Goal: Task Accomplishment & Management: Manage account settings

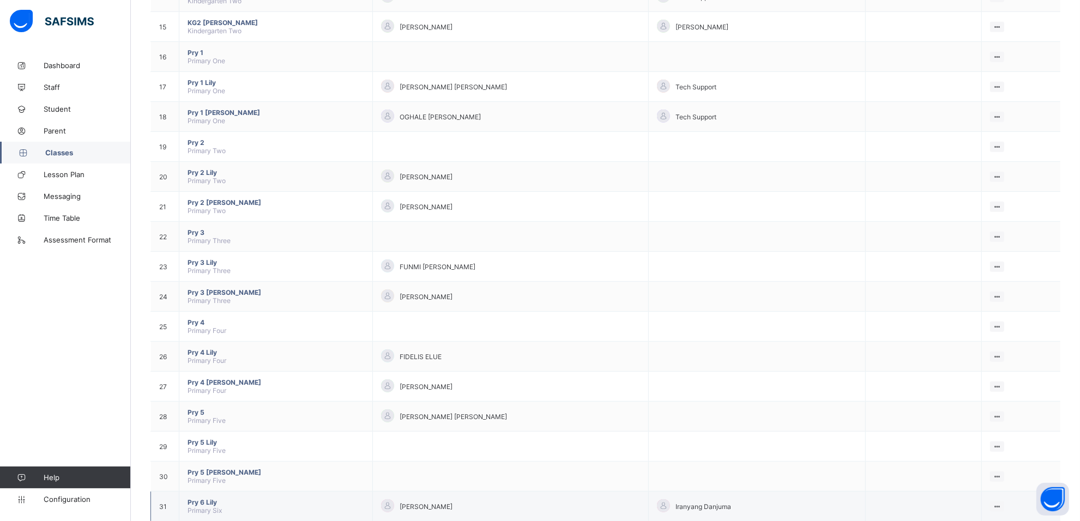
scroll to position [553, 0]
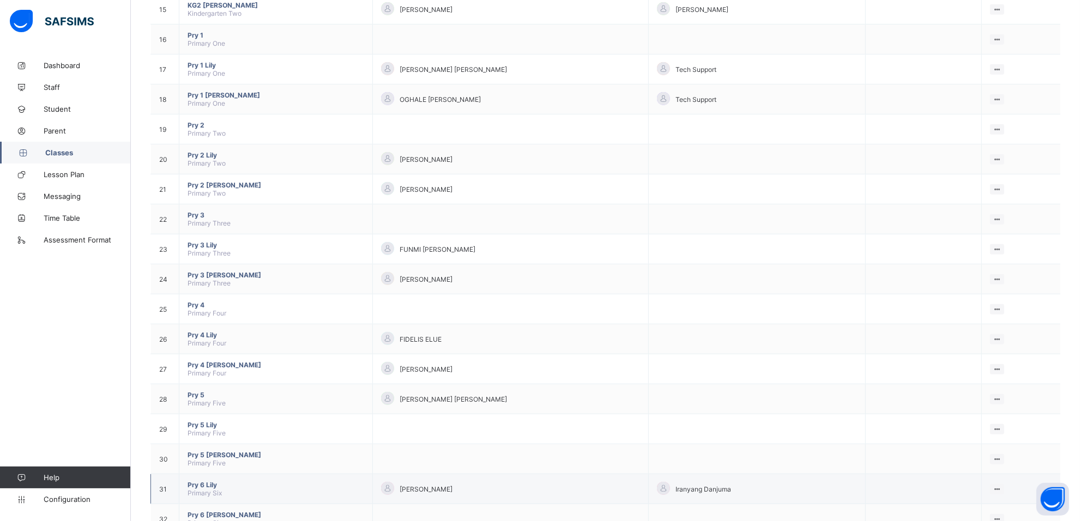
click at [210, 481] on span "Pry 6 Lily" at bounding box center [275, 485] width 177 height 8
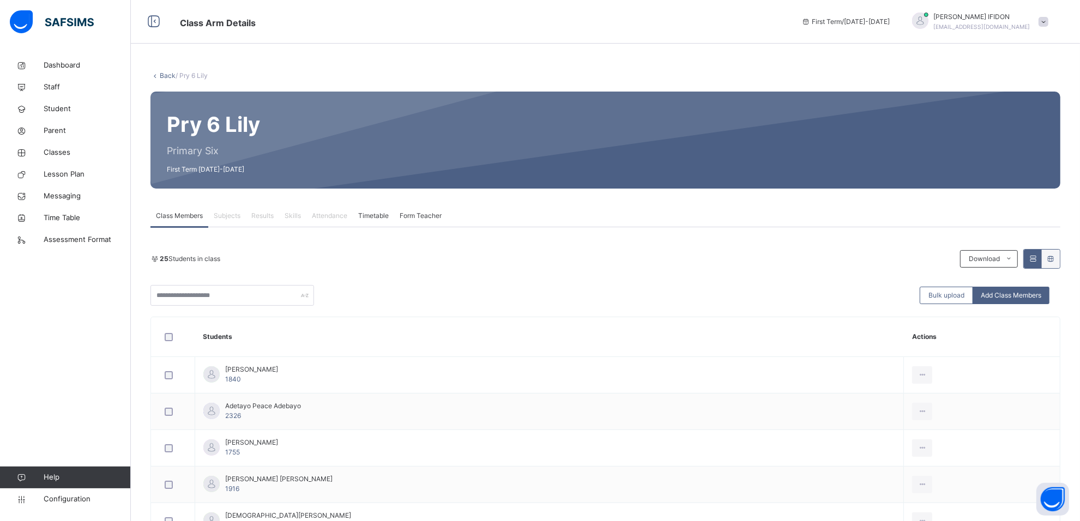
click at [1053, 15] on div "MARTINS IFIDON [EMAIL_ADDRESS][DOMAIN_NAME]" at bounding box center [977, 22] width 153 height 20
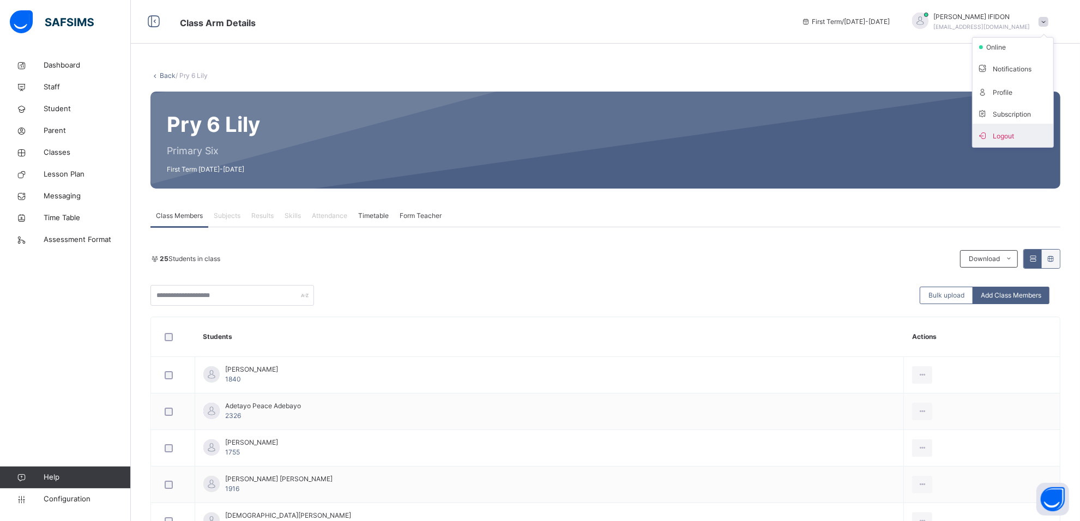
click at [1031, 128] on span "Logout" at bounding box center [1013, 135] width 72 height 15
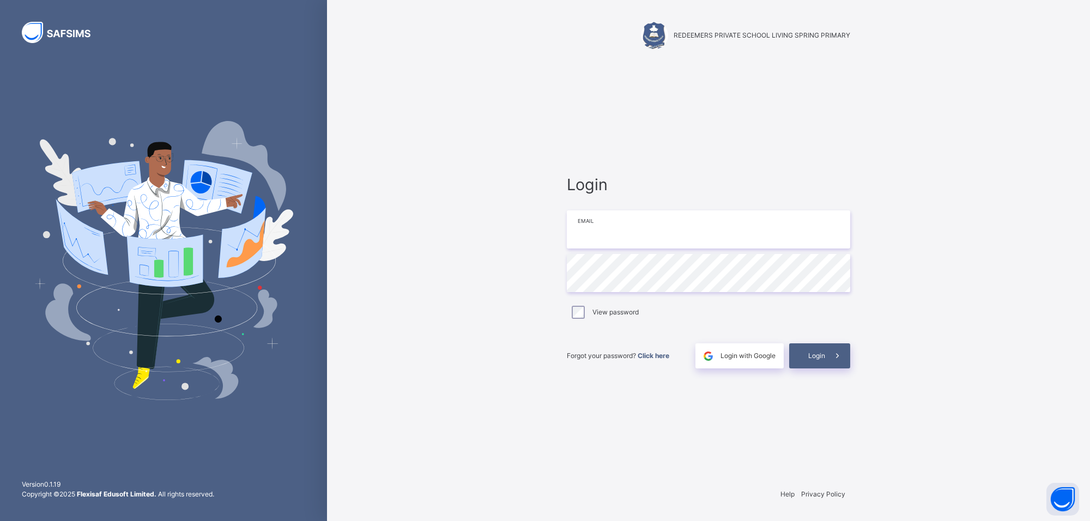
type input "**********"
click at [815, 349] on div "Login" at bounding box center [819, 355] width 61 height 25
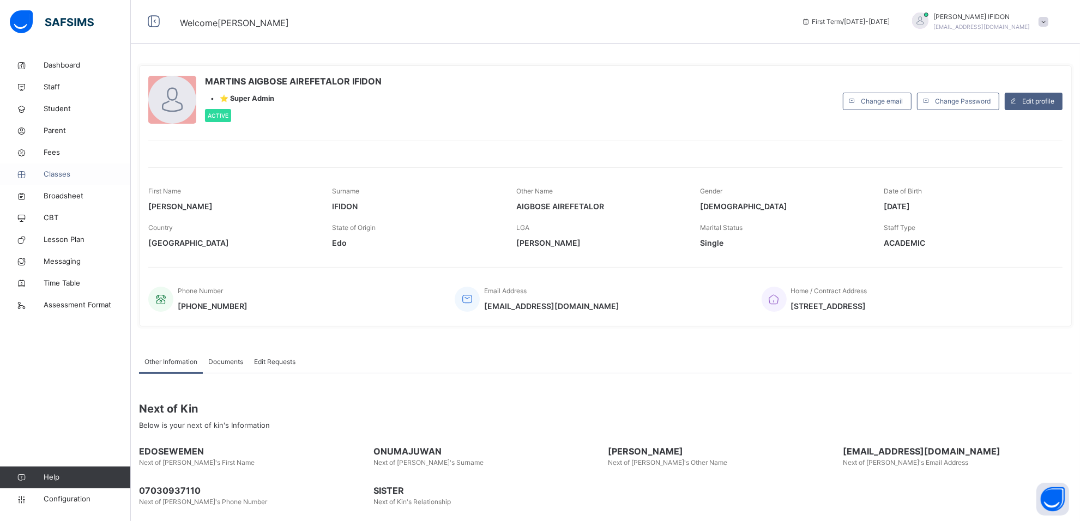
click at [75, 178] on span "Classes" at bounding box center [87, 174] width 87 height 11
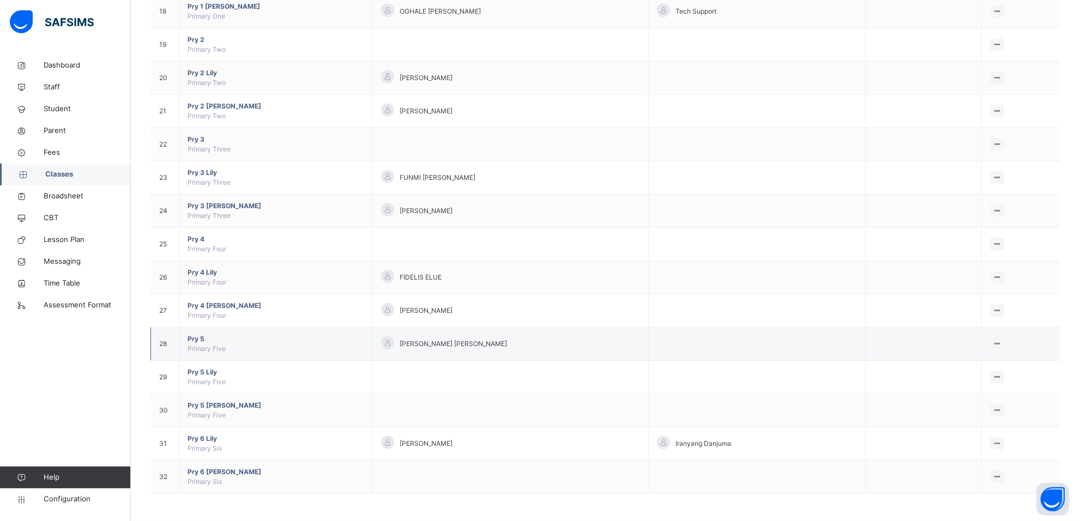
scroll to position [704, 0]
click at [202, 470] on span "Pry 6 [PERSON_NAME]" at bounding box center [275, 472] width 177 height 10
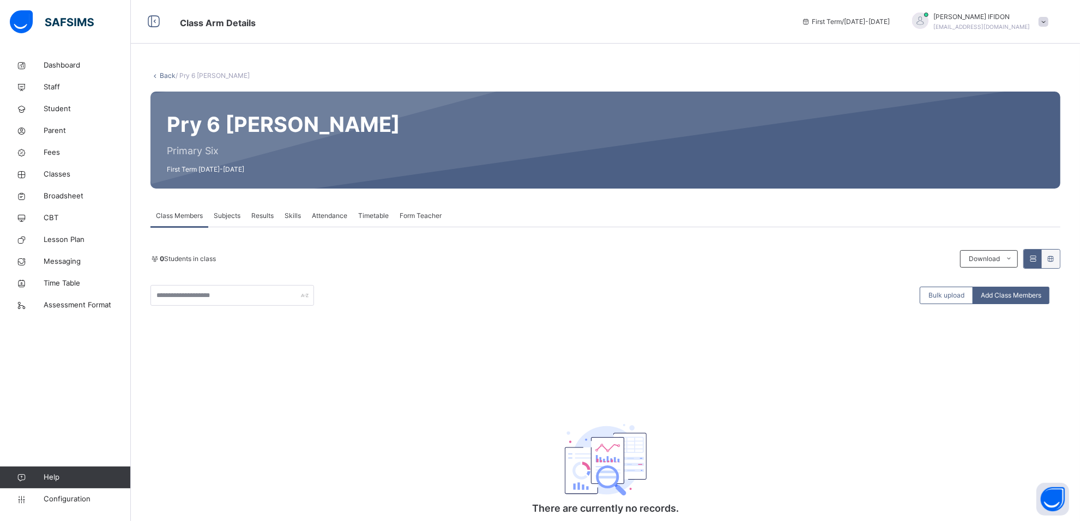
click at [237, 219] on span "Subjects" at bounding box center [227, 216] width 27 height 10
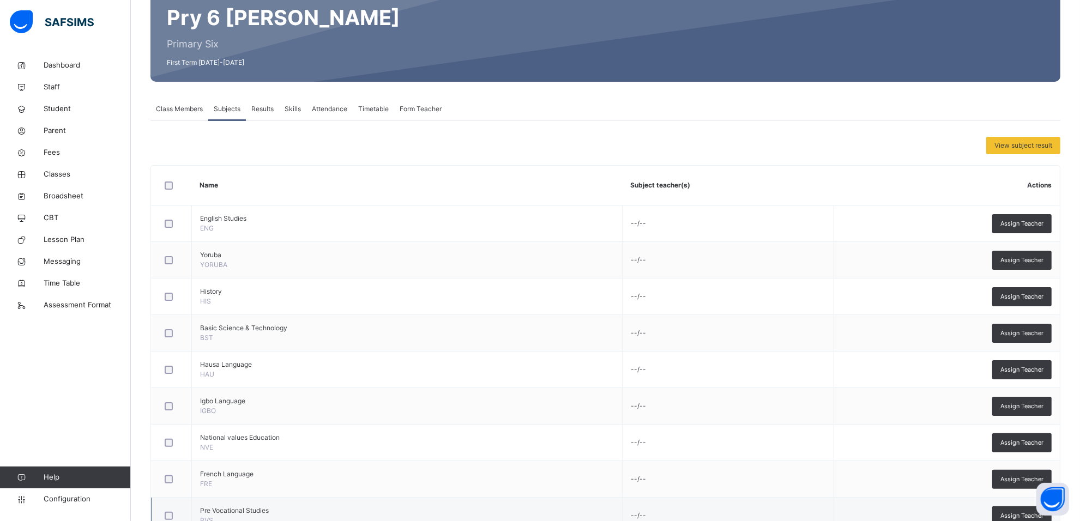
scroll to position [96, 0]
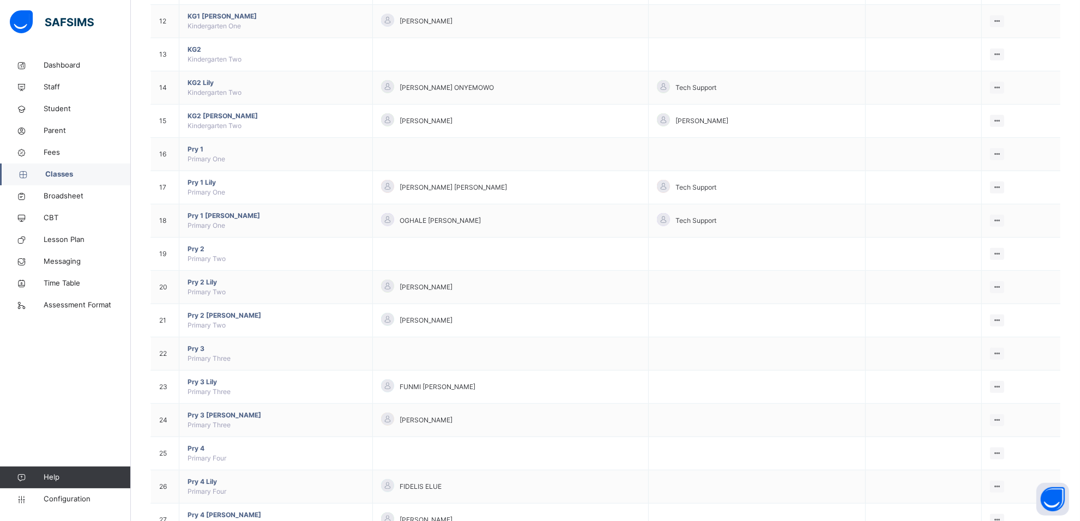
scroll to position [704, 0]
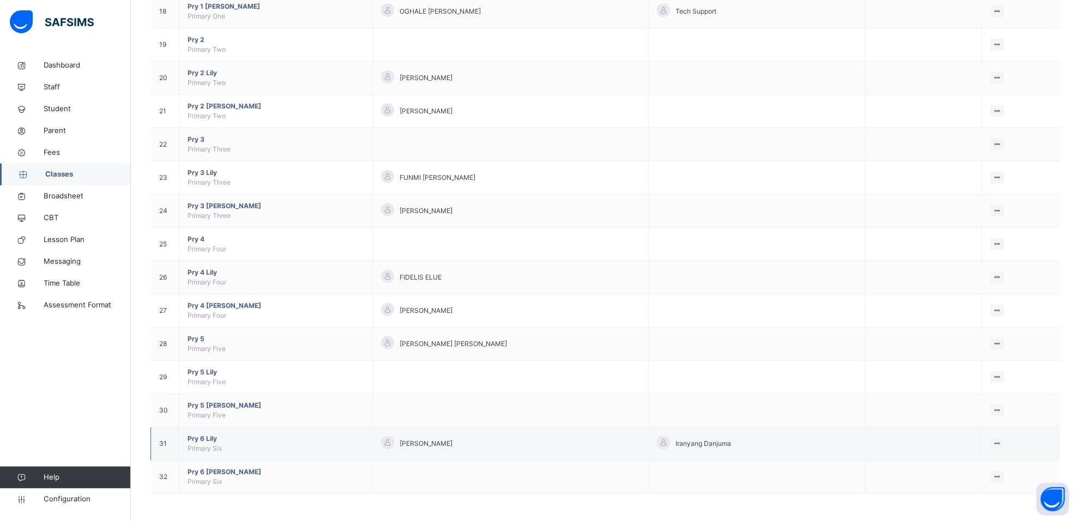
click at [202, 439] on span "Pry 6 Lily" at bounding box center [275, 439] width 177 height 10
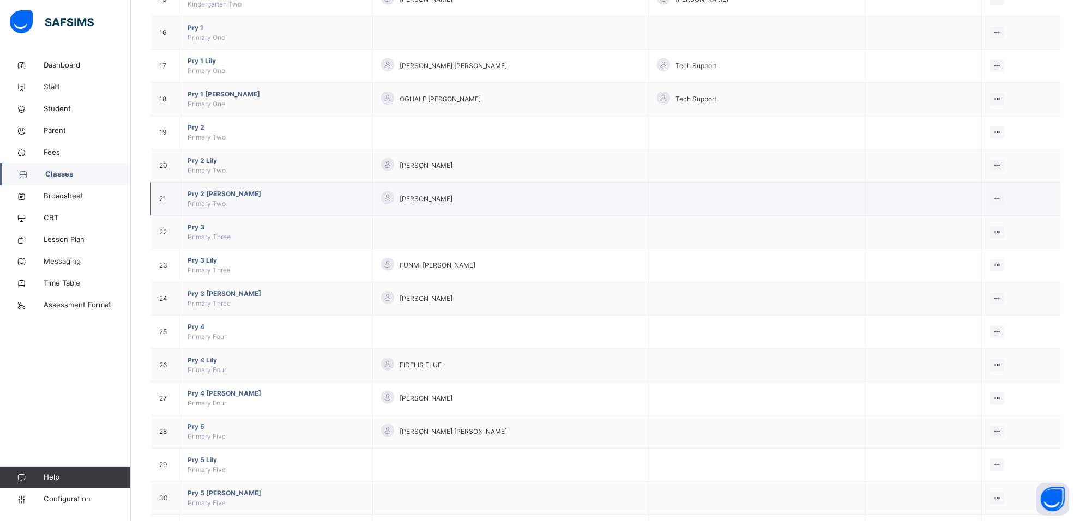
scroll to position [704, 0]
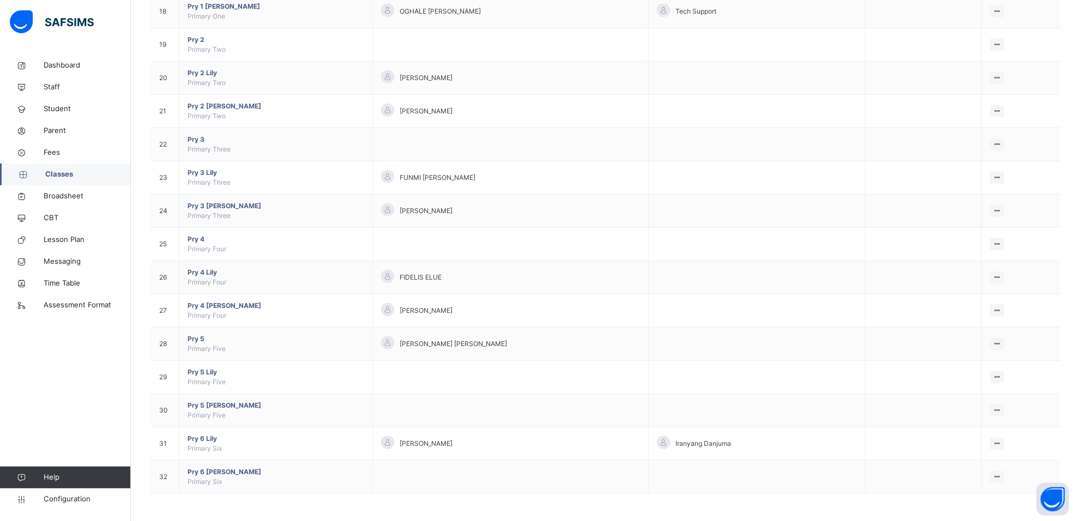
click at [210, 374] on span "Pry 5 Lily" at bounding box center [275, 372] width 177 height 10
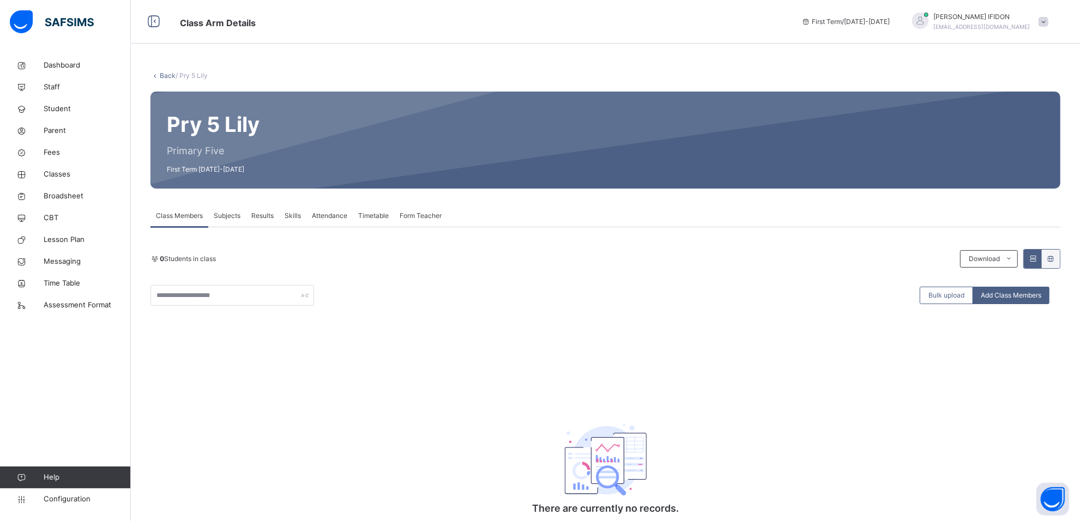
click at [234, 213] on span "Subjects" at bounding box center [227, 216] width 27 height 10
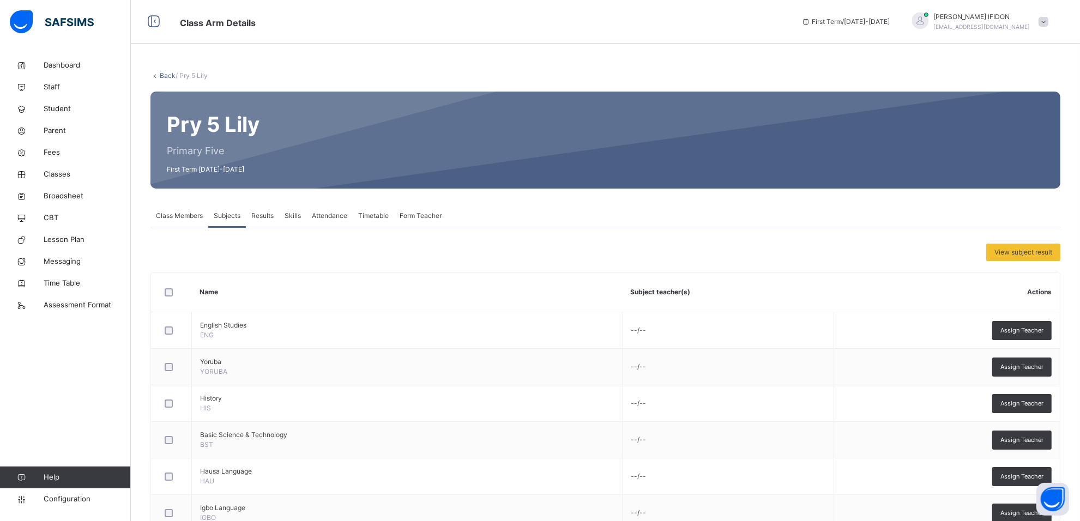
click at [186, 211] on span "Class Members" at bounding box center [179, 216] width 47 height 10
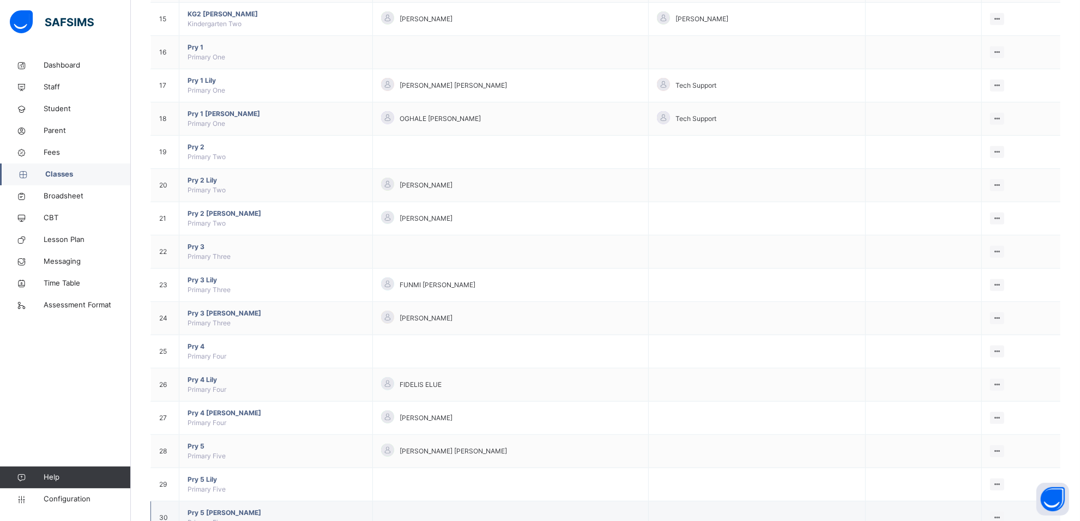
scroll to position [704, 0]
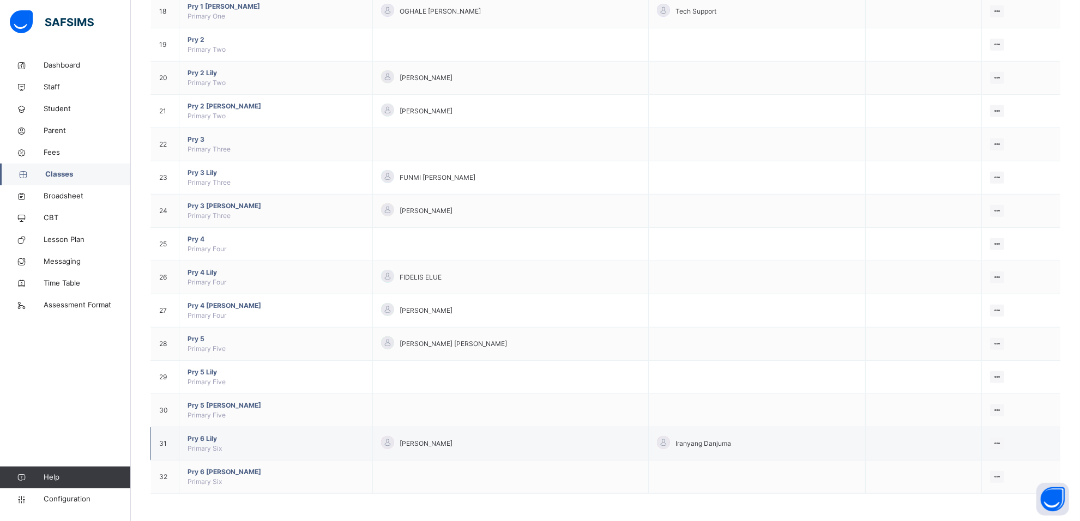
click at [199, 440] on span "Pry 6 Lily" at bounding box center [275, 439] width 177 height 10
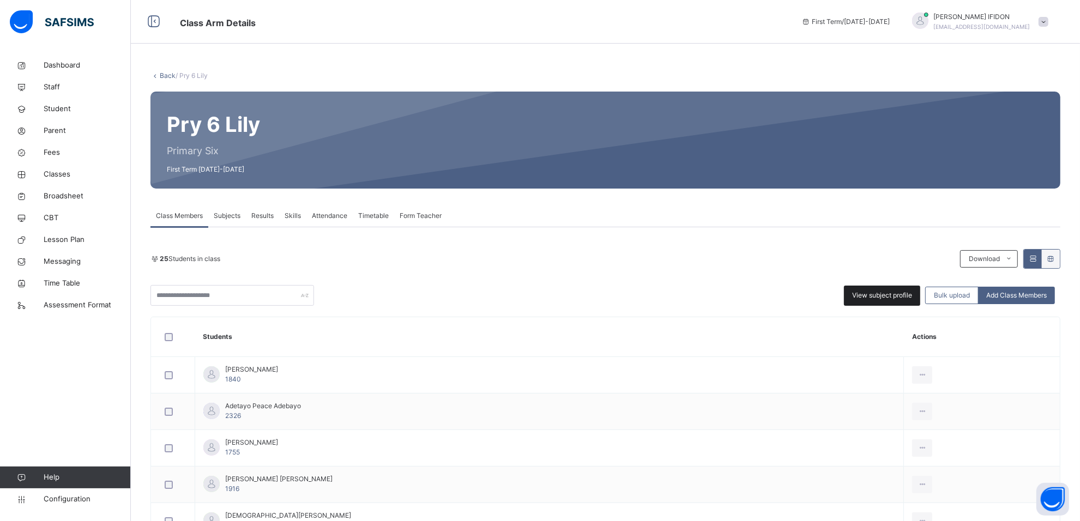
click at [887, 299] on span "View subject profile" at bounding box center [882, 295] width 60 height 10
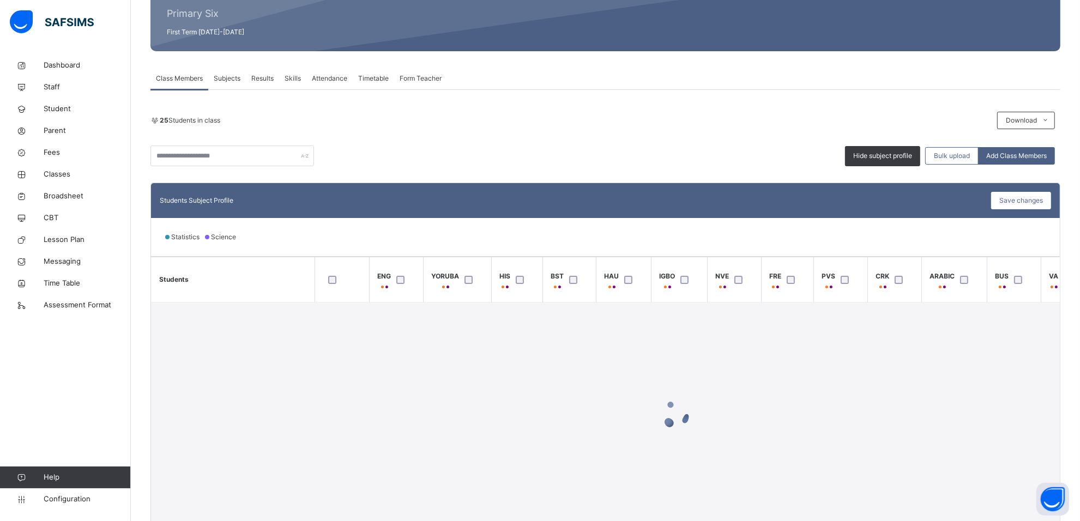
scroll to position [178, 0]
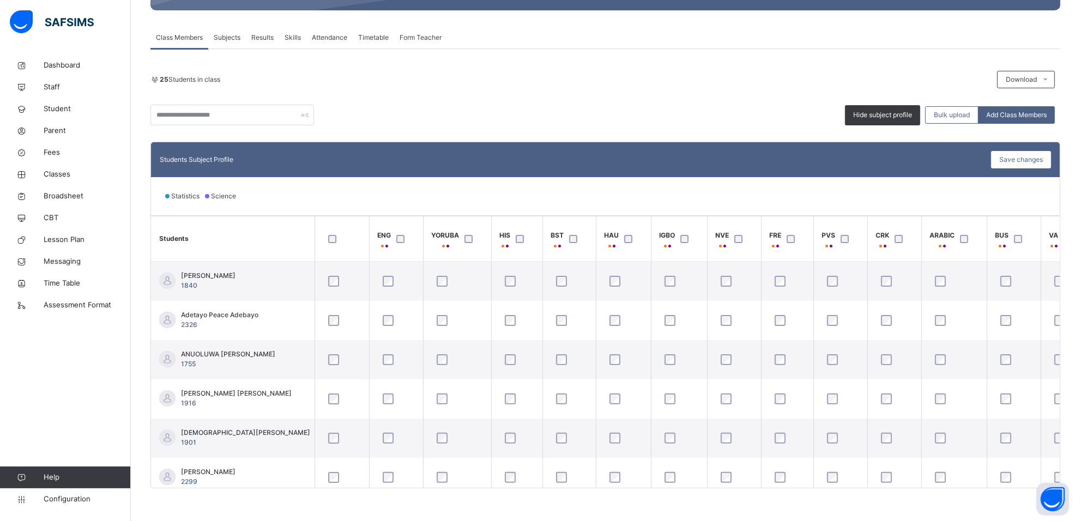
click at [395, 238] on div at bounding box center [403, 239] width 18 height 8
drag, startPoint x: 935, startPoint y: 483, endPoint x: 949, endPoint y: 486, distance: 15.0
click at [949, 486] on div "Students ENG YORUBA HIS BST HAU IGBO NVE FRE PVS CRK ARABIC BUS VA CCA MTH [PER…" at bounding box center [605, 351] width 909 height 272
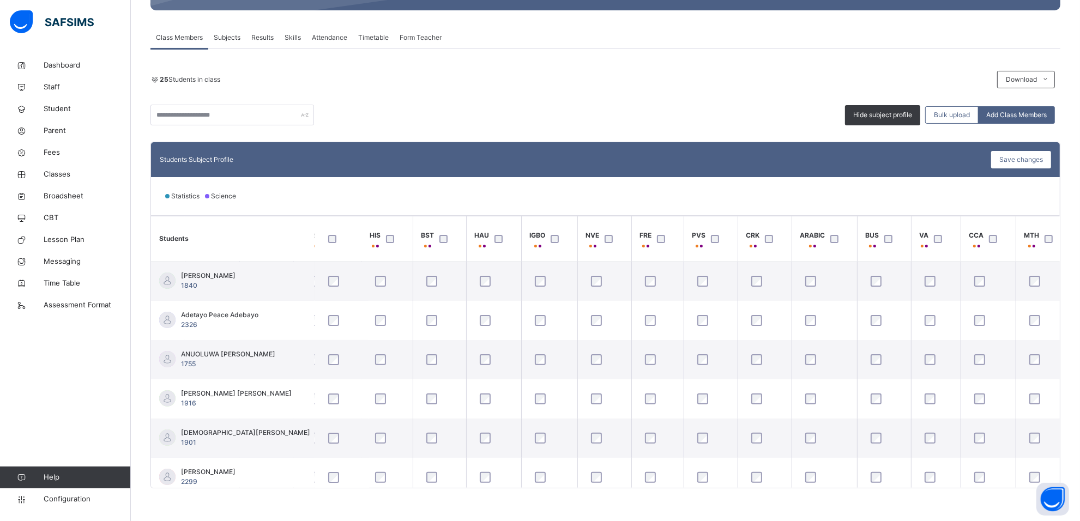
scroll to position [0, 137]
click at [1034, 159] on span "Save changes" at bounding box center [1021, 160] width 44 height 10
click at [232, 39] on span "Subjects" at bounding box center [227, 38] width 27 height 10
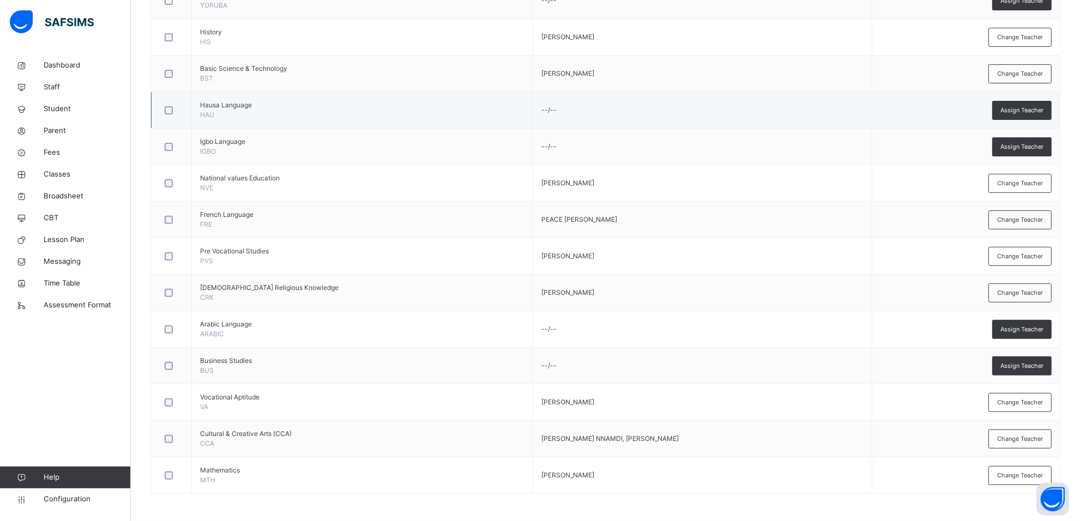
scroll to position [0, 0]
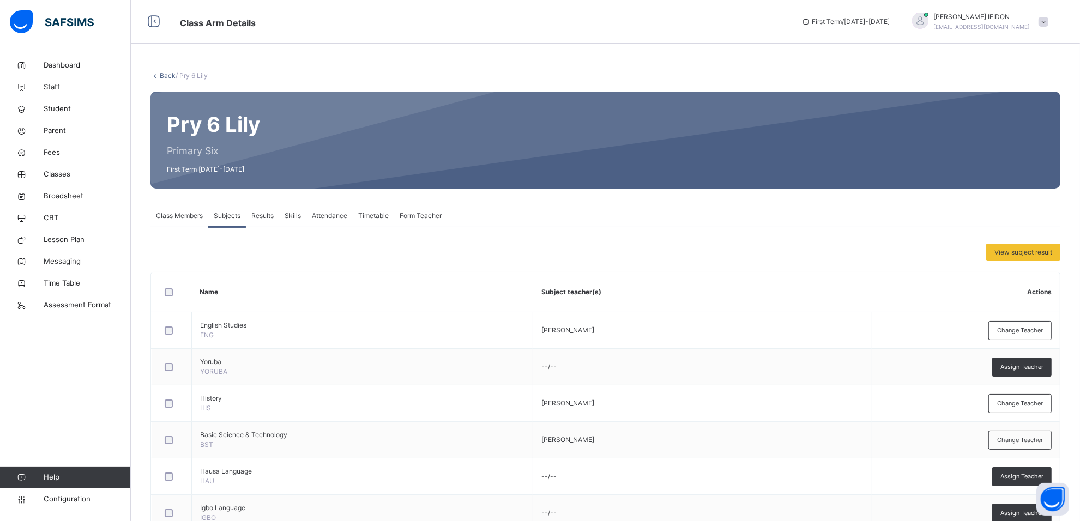
click at [265, 214] on span "Results" at bounding box center [262, 216] width 22 height 10
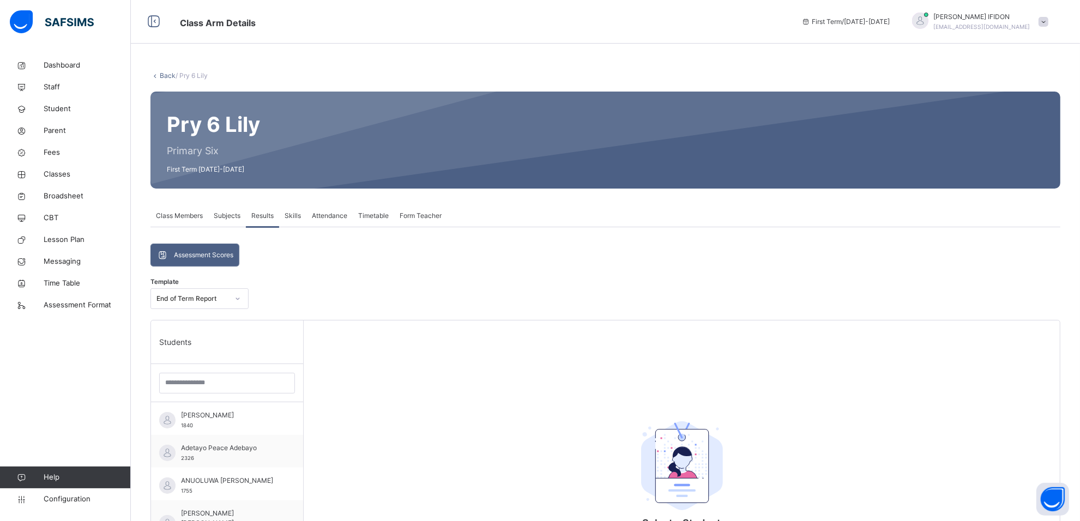
click at [218, 219] on span "Subjects" at bounding box center [227, 216] width 27 height 10
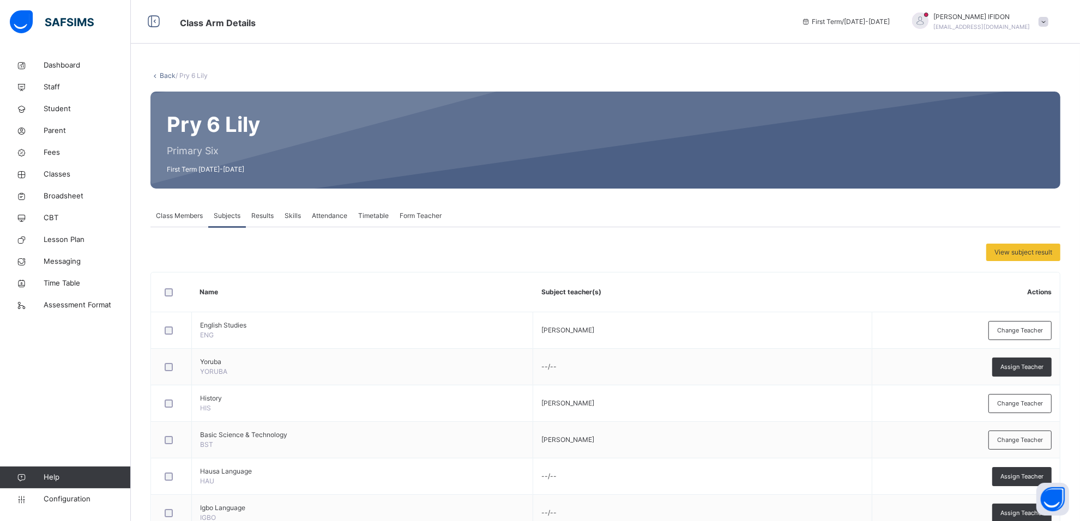
click at [170, 219] on span "Class Members" at bounding box center [179, 216] width 47 height 10
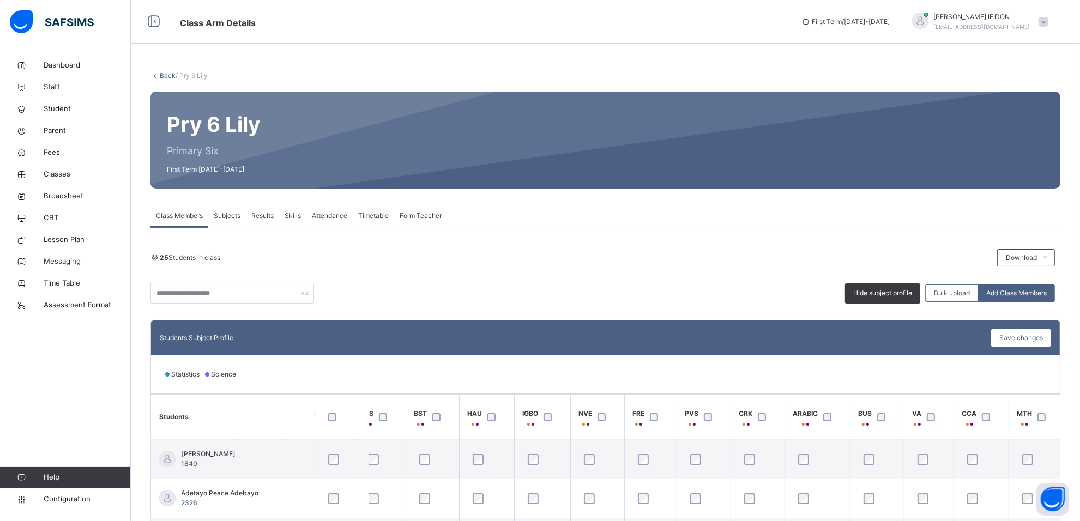
click at [404, 209] on div "Form Teacher" at bounding box center [420, 216] width 53 height 22
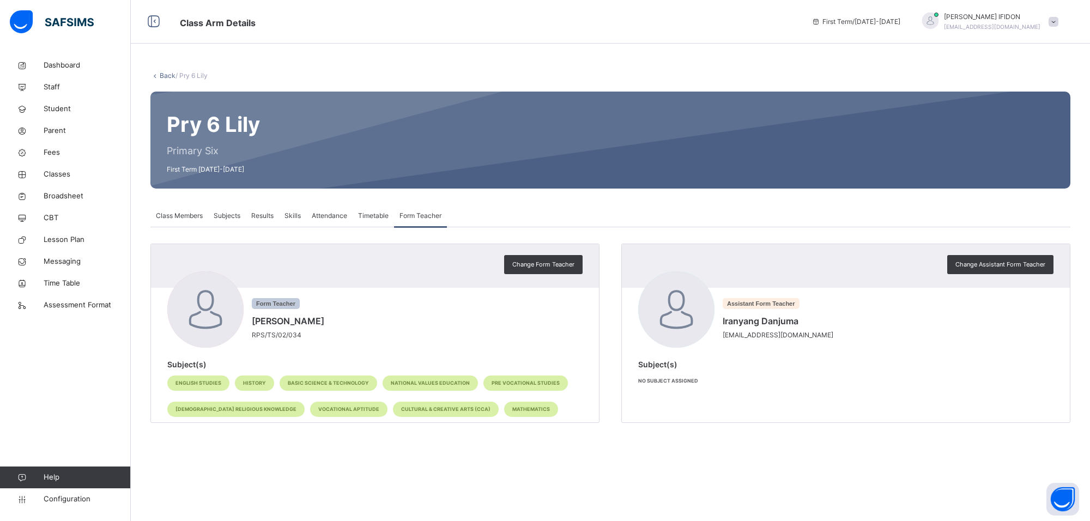
click at [175, 221] on div "Class Members" at bounding box center [179, 216] width 58 height 22
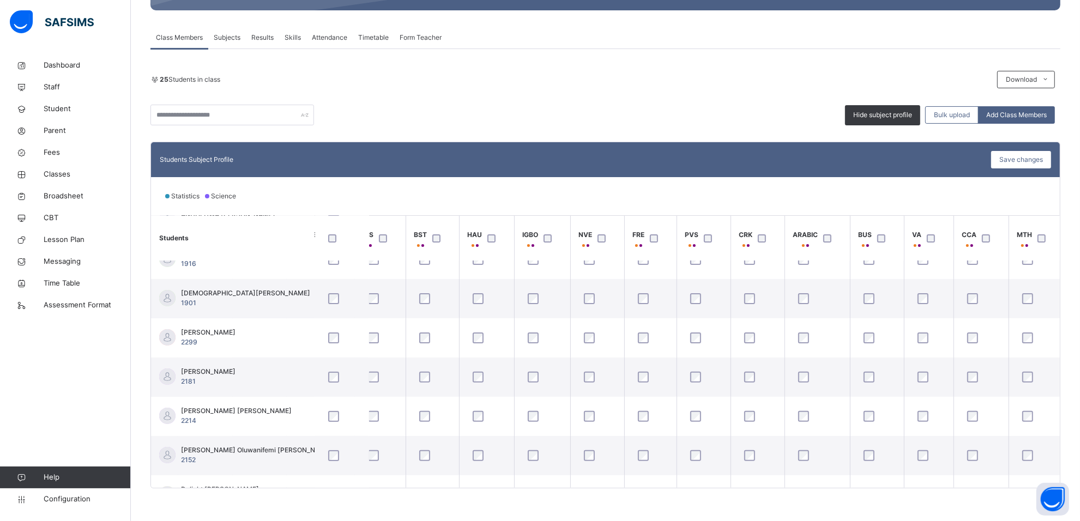
scroll to position [0, 137]
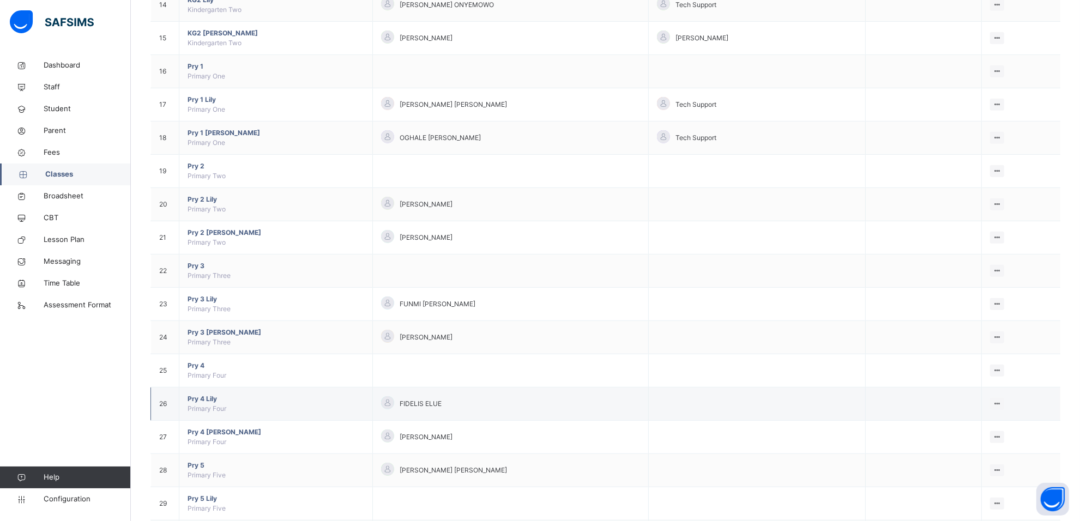
scroll to position [704, 0]
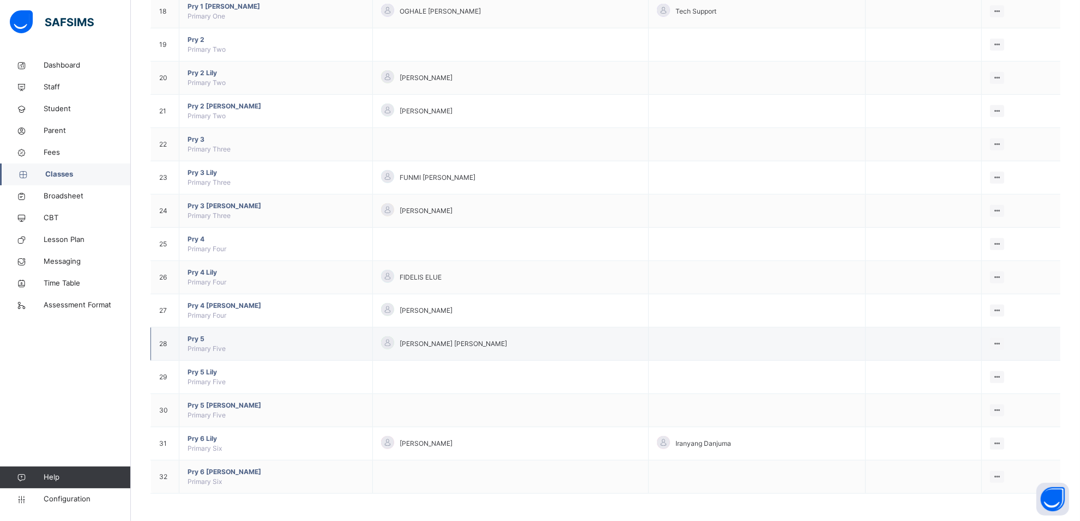
click at [205, 339] on span "Pry 5" at bounding box center [275, 339] width 177 height 10
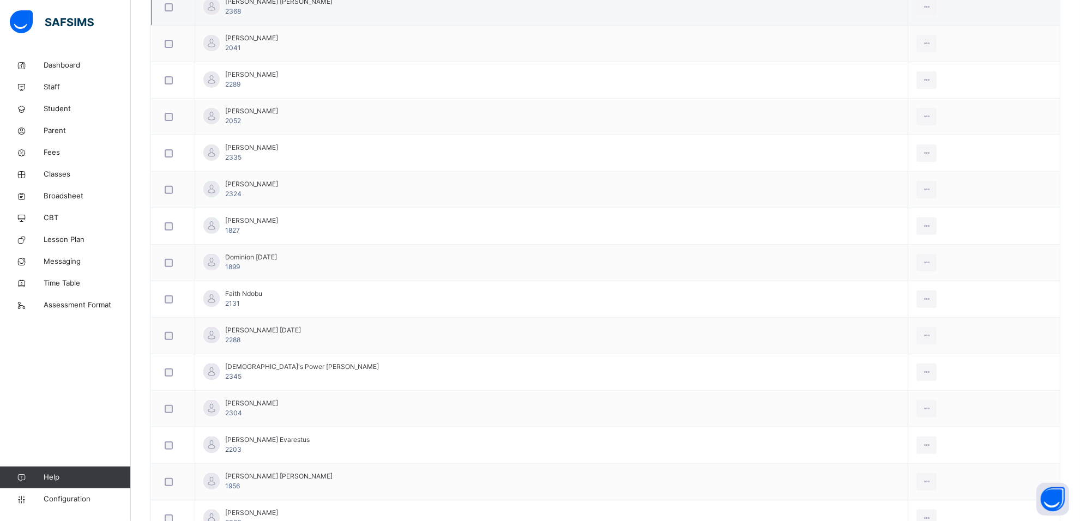
scroll to position [11, 0]
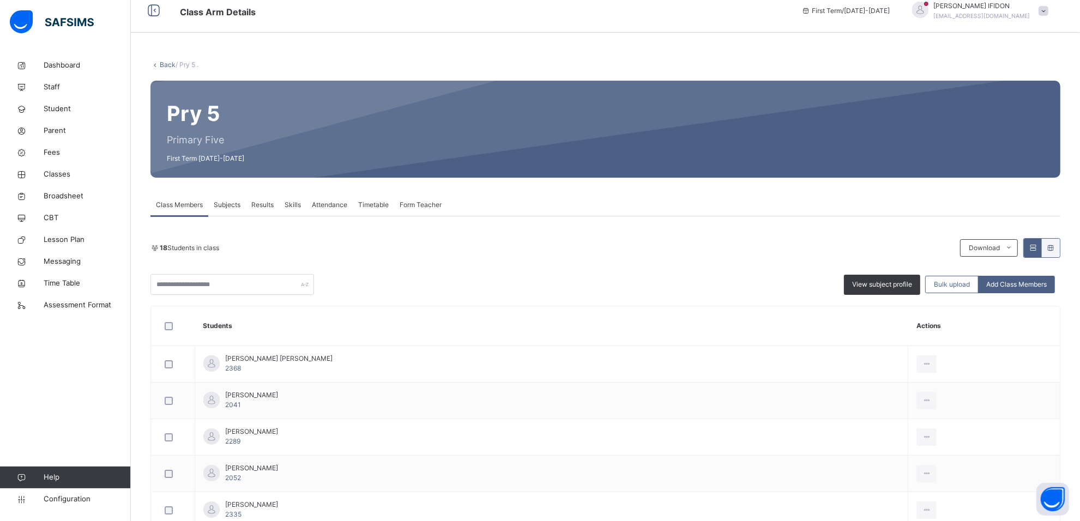
click at [235, 204] on span "Subjects" at bounding box center [227, 205] width 27 height 10
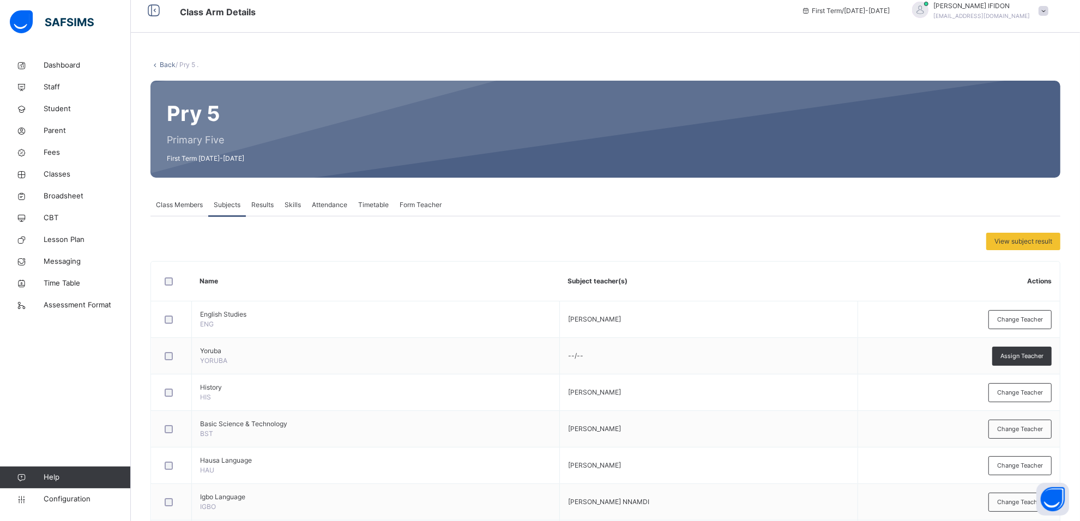
click at [191, 203] on span "Class Members" at bounding box center [179, 205] width 47 height 10
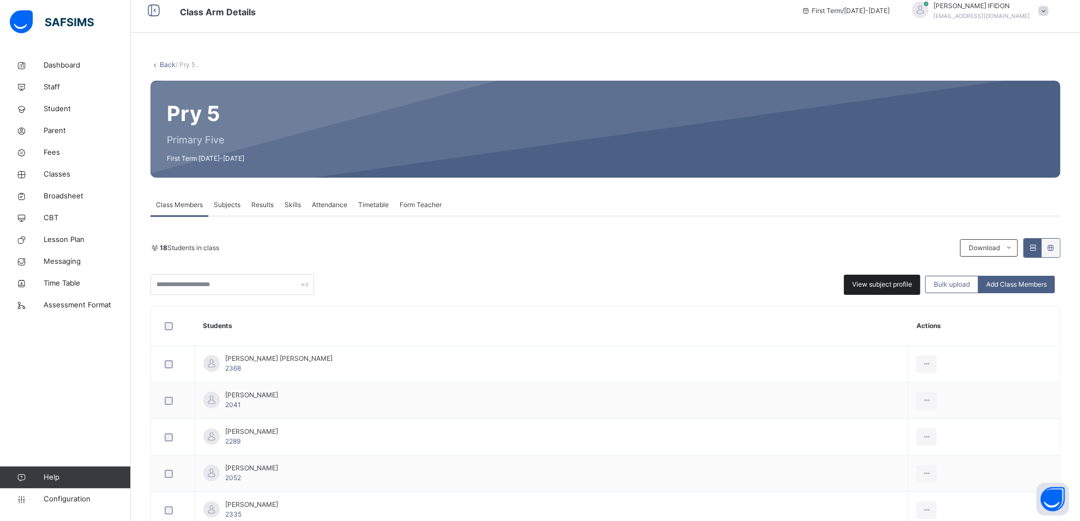
click at [875, 280] on span "View subject profile" at bounding box center [882, 285] width 60 height 10
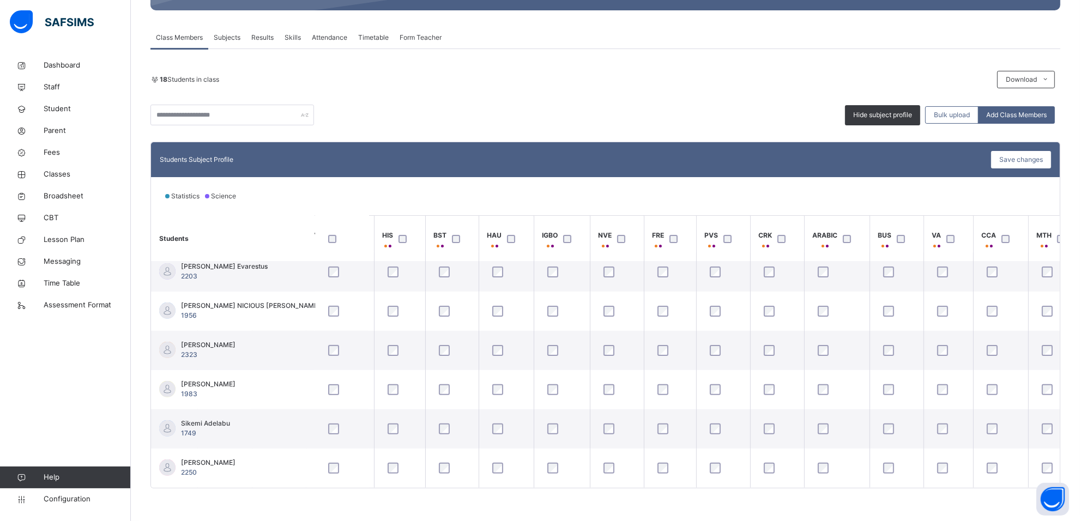
scroll to position [484, 137]
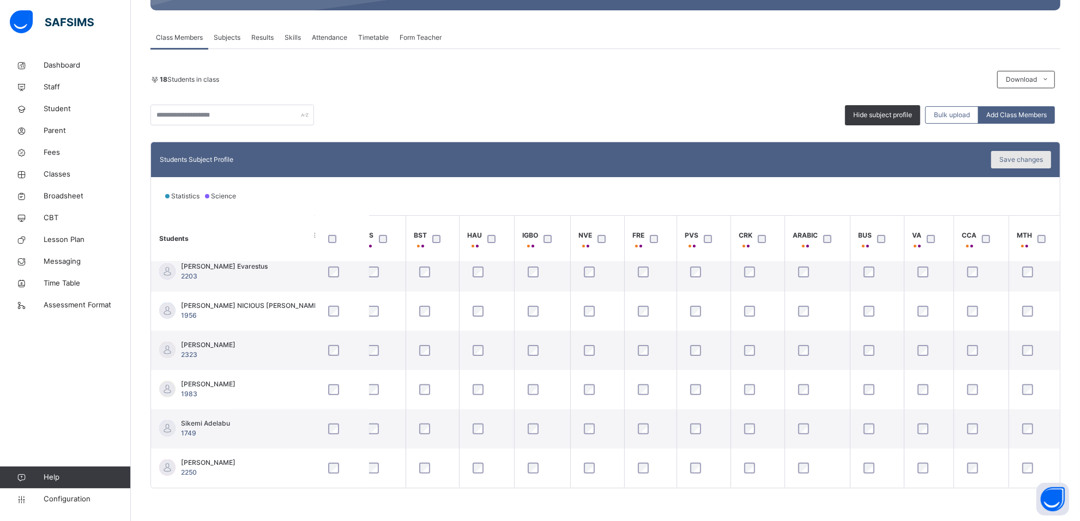
click at [1022, 159] on span "Save changes" at bounding box center [1021, 160] width 44 height 10
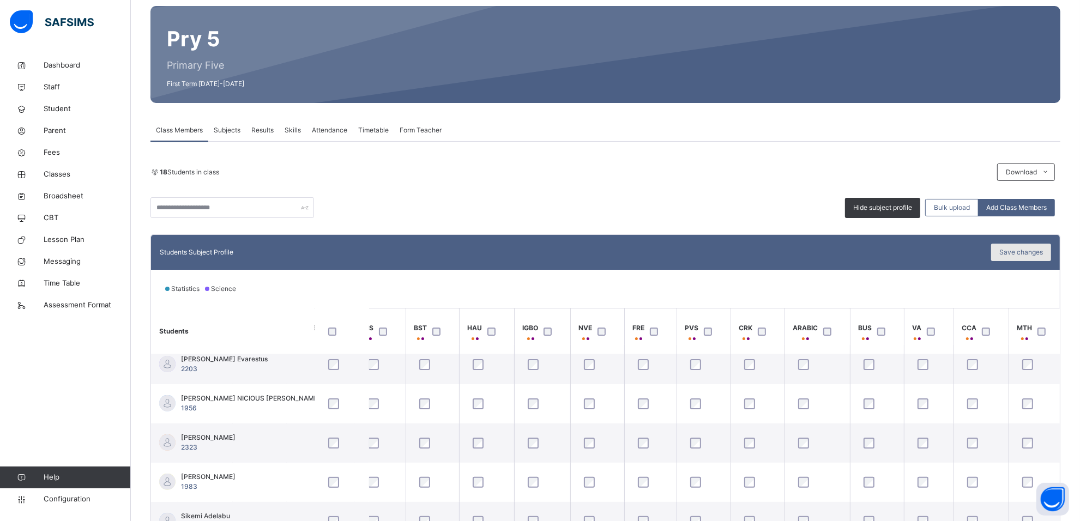
scroll to position [0, 0]
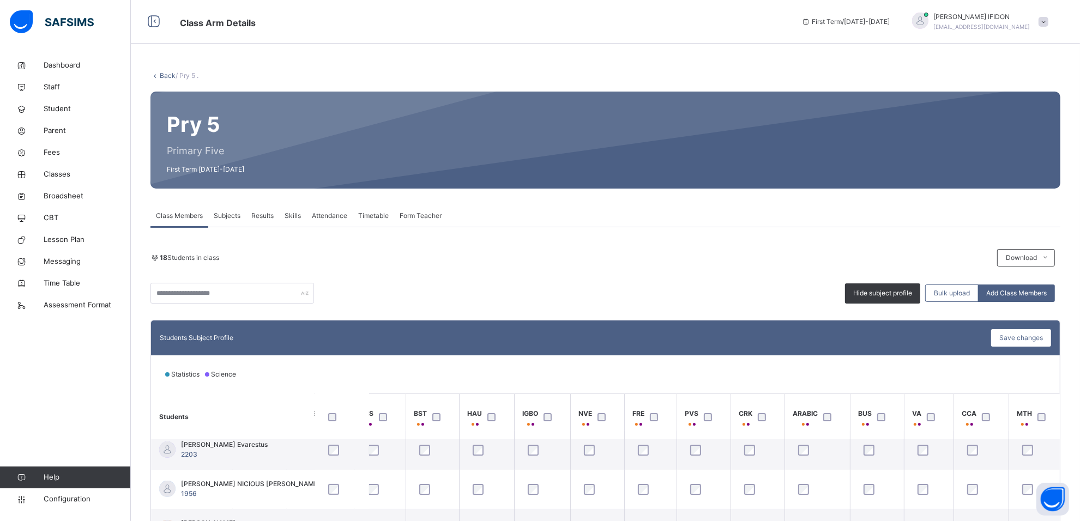
click at [225, 208] on div "Subjects" at bounding box center [227, 216] width 38 height 22
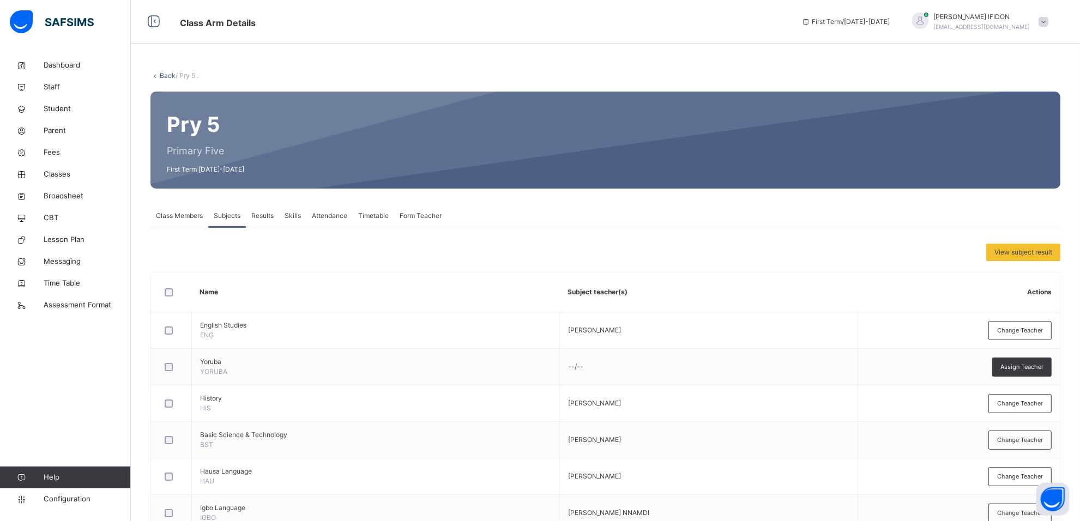
click at [183, 213] on span "Class Members" at bounding box center [179, 216] width 47 height 10
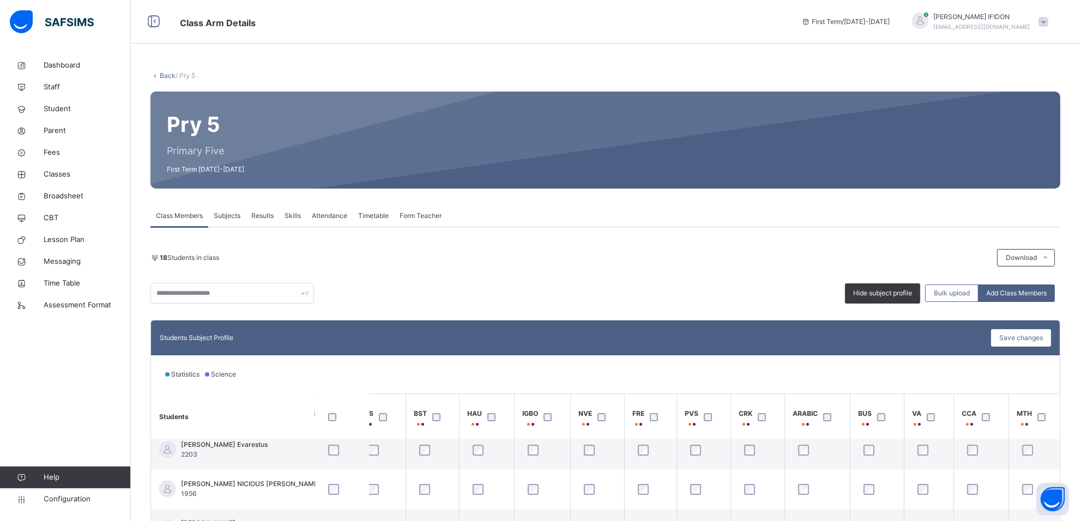
click at [271, 214] on span "Results" at bounding box center [262, 216] width 22 height 10
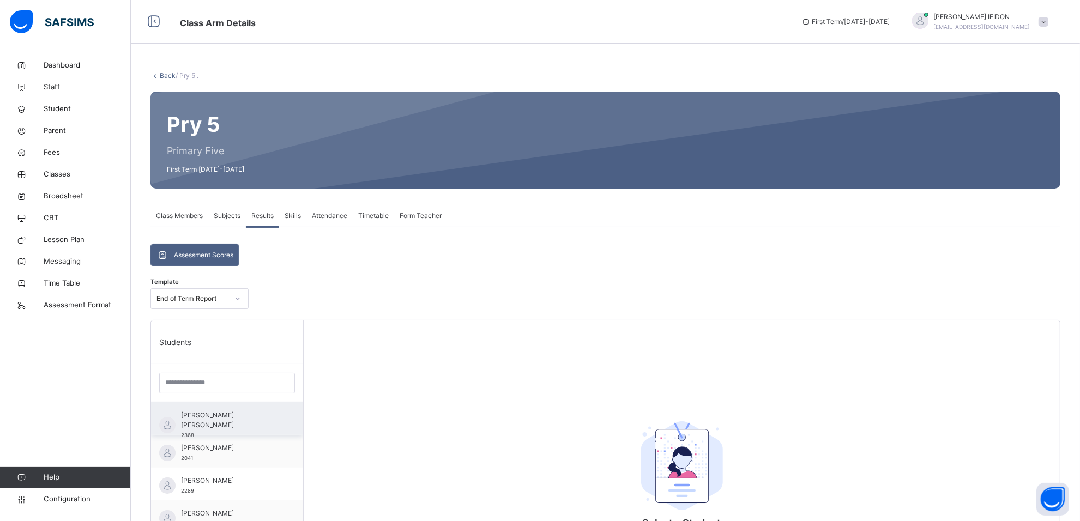
click at [219, 420] on span "[PERSON_NAME] [PERSON_NAME]" at bounding box center [230, 420] width 98 height 20
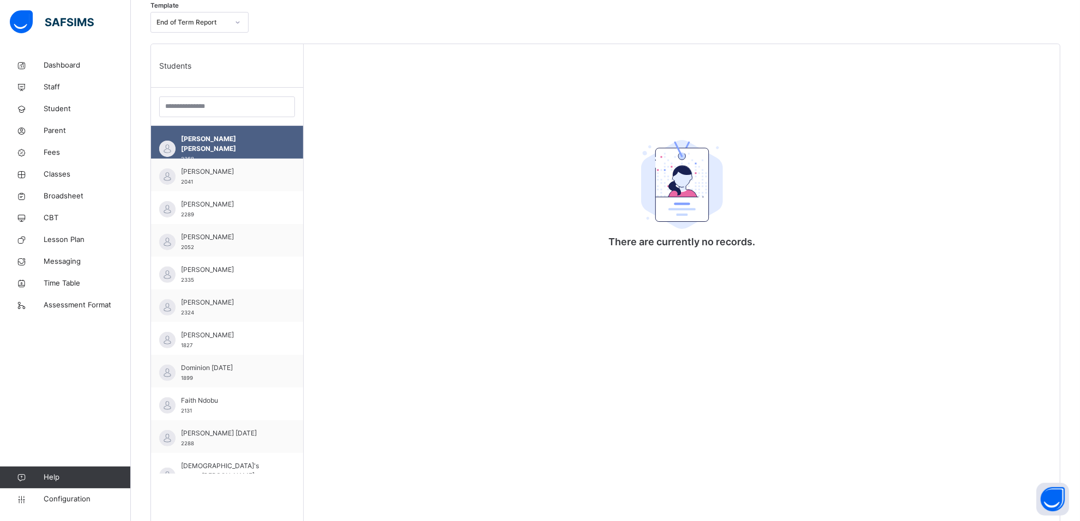
scroll to position [354, 0]
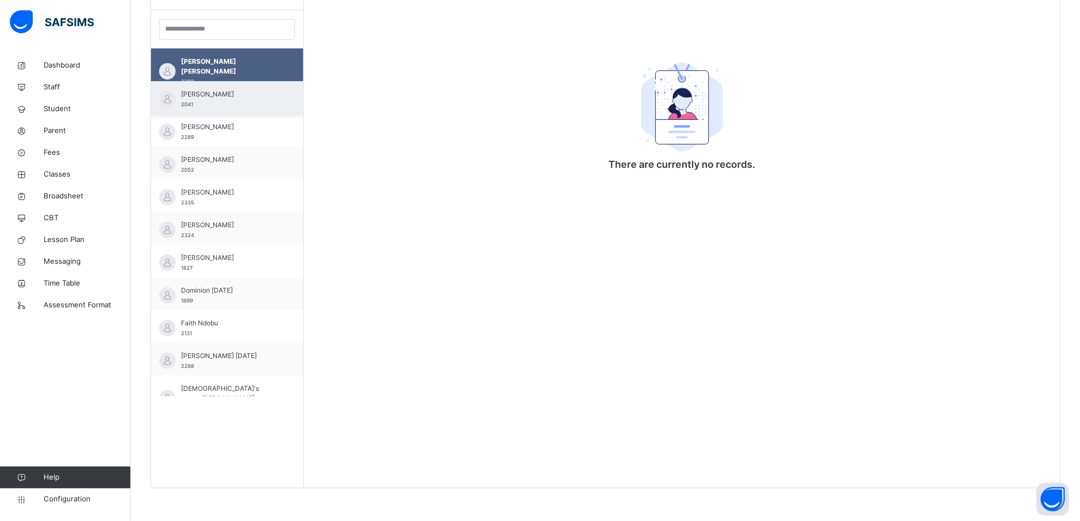
click at [251, 104] on div "[PERSON_NAME] 2041" at bounding box center [230, 99] width 98 height 20
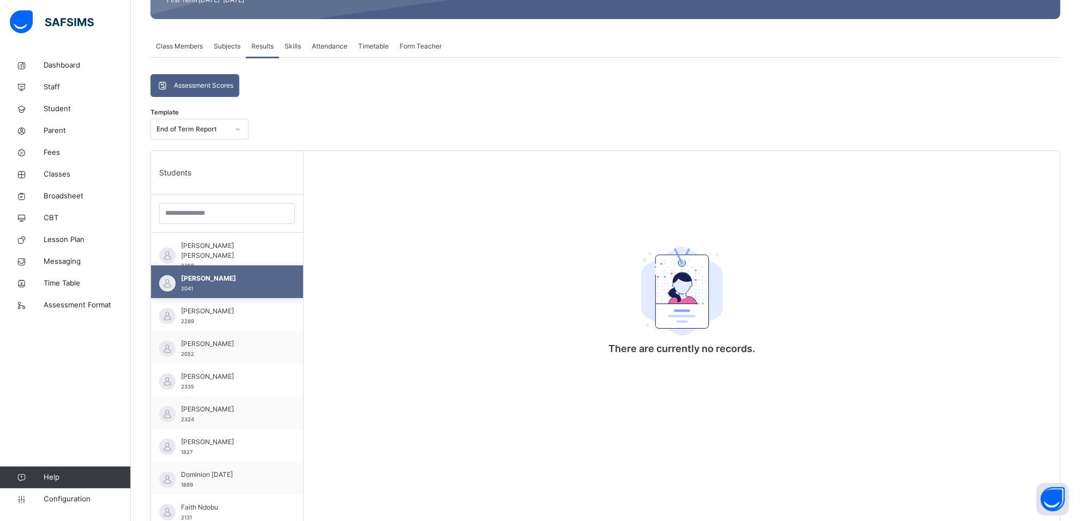
scroll to position [0, 0]
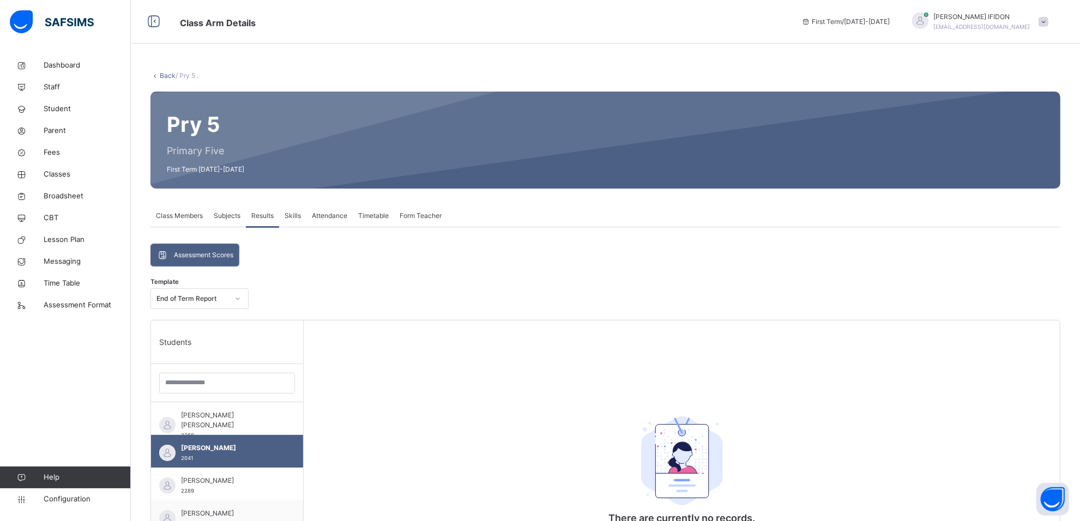
click at [219, 210] on div "Subjects" at bounding box center [227, 216] width 38 height 22
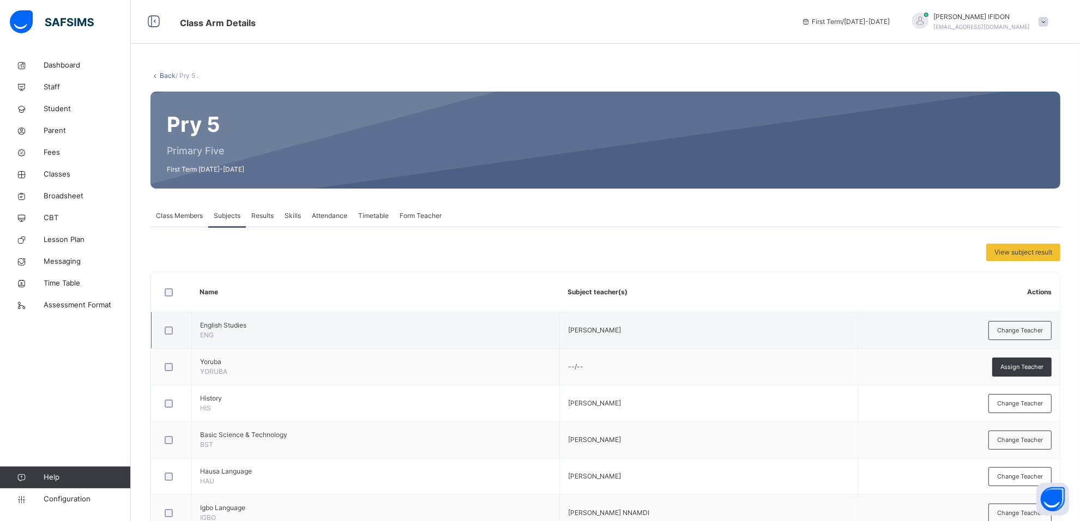
click at [216, 328] on span "English Studies" at bounding box center [375, 325] width 351 height 10
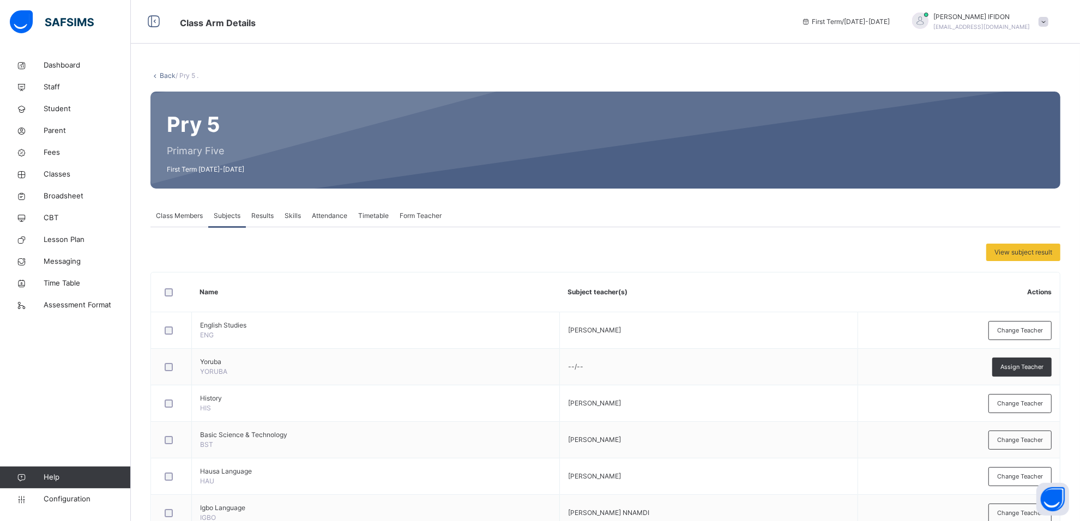
click at [179, 217] on span "Class Members" at bounding box center [179, 216] width 47 height 10
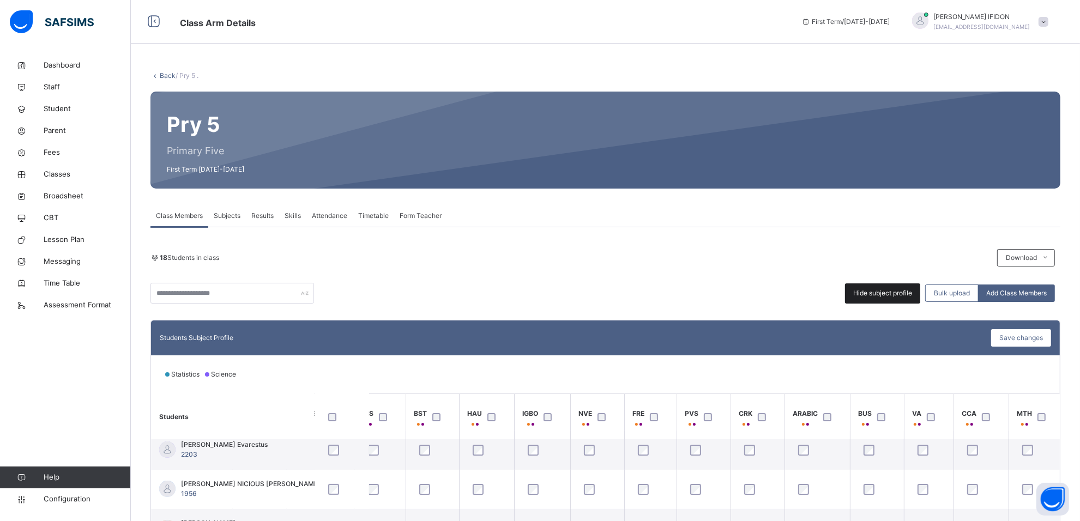
click at [873, 294] on span "Hide subject profile" at bounding box center [882, 293] width 59 height 10
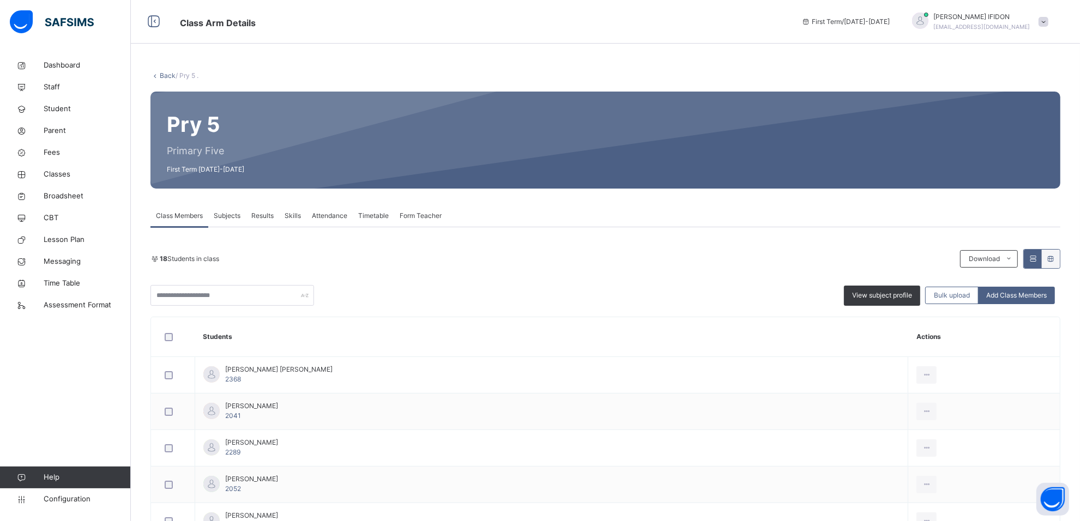
click at [221, 213] on span "Subjects" at bounding box center [227, 216] width 27 height 10
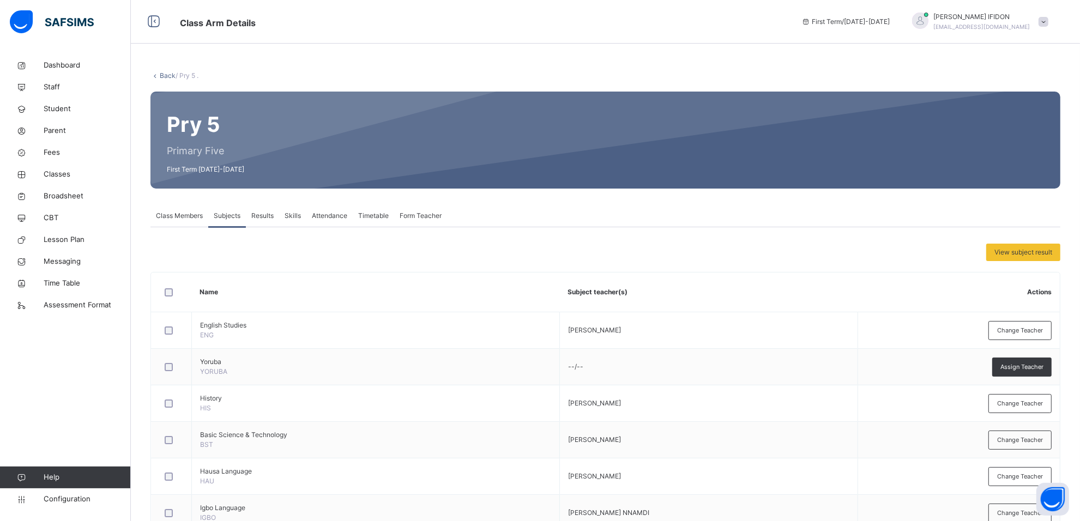
click at [186, 217] on span "Class Members" at bounding box center [179, 216] width 47 height 10
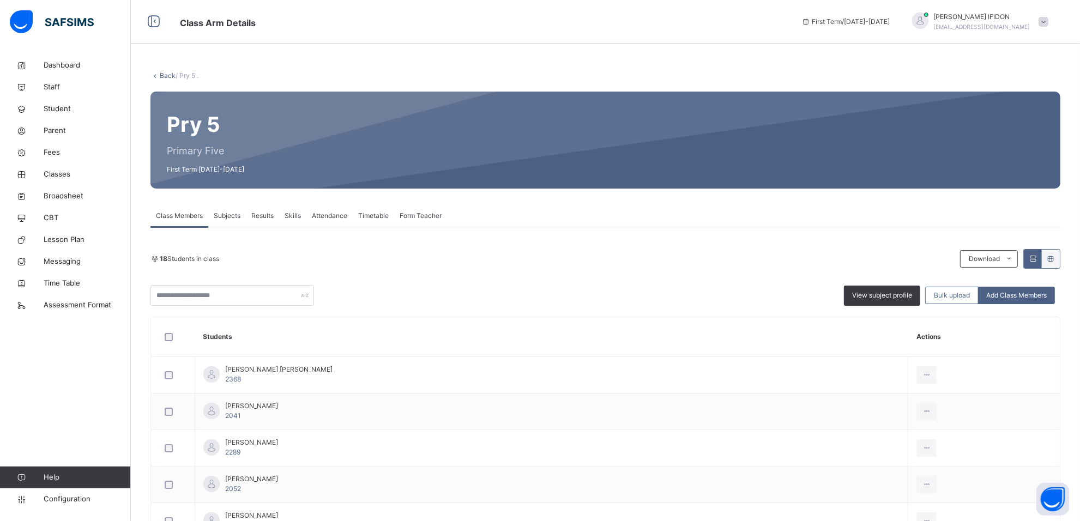
click at [232, 216] on span "Subjects" at bounding box center [227, 216] width 27 height 10
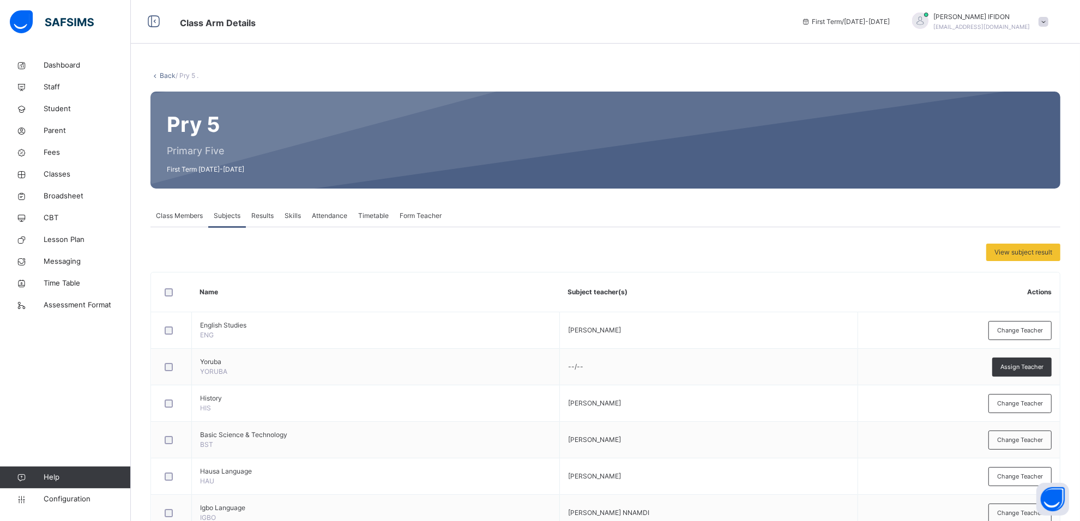
click at [1046, 251] on span "View subject result" at bounding box center [1023, 252] width 58 height 10
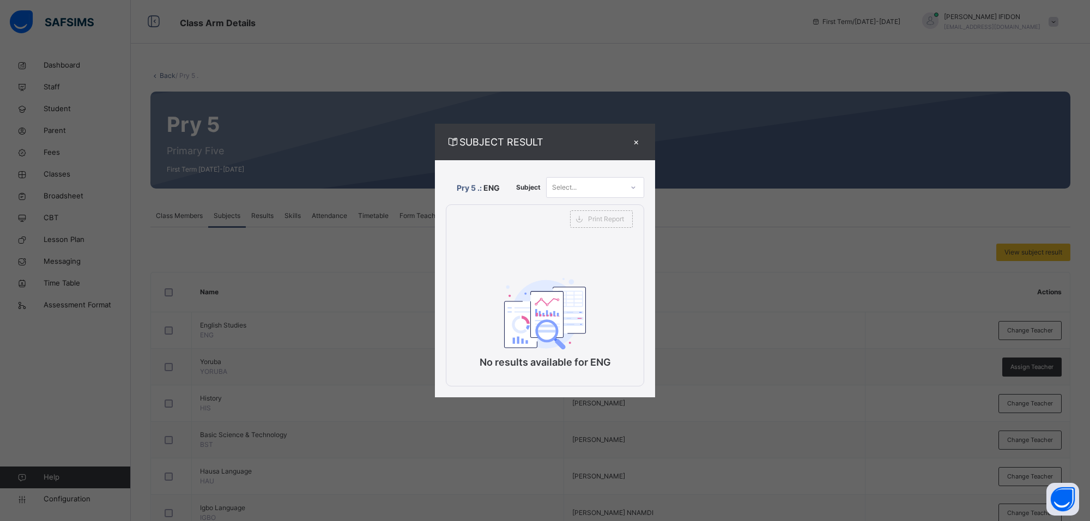
click at [633, 142] on div "×" at bounding box center [636, 142] width 16 height 15
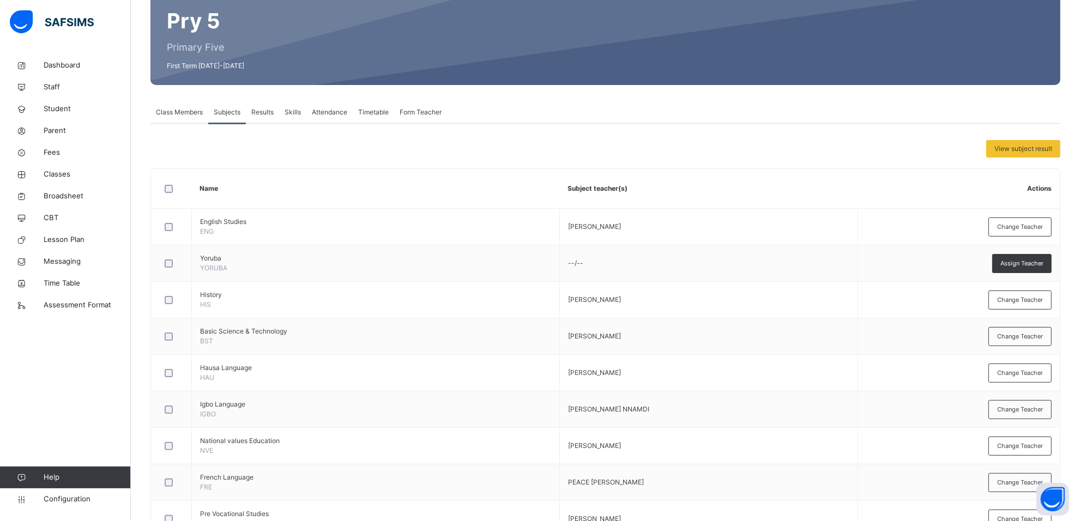
scroll to position [96, 0]
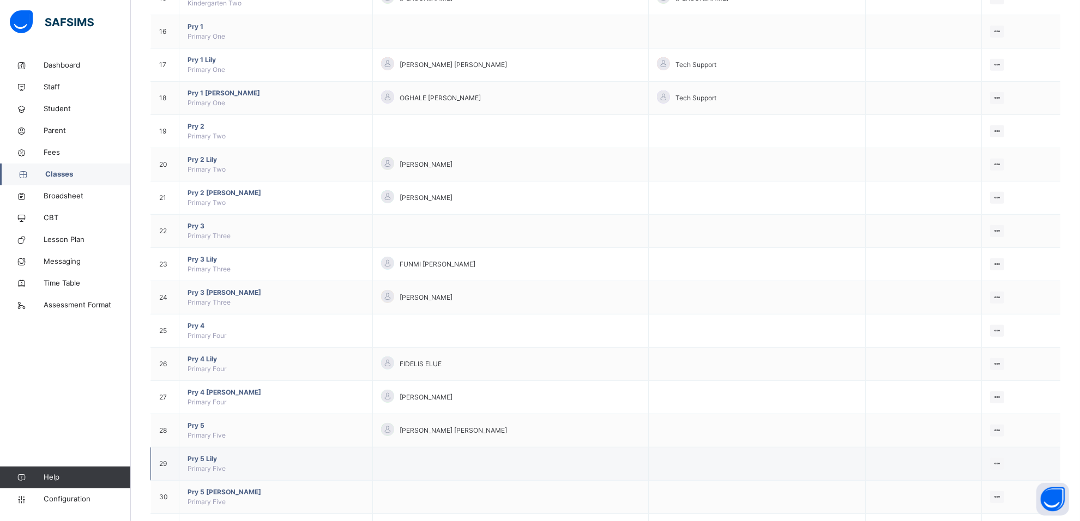
scroll to position [704, 0]
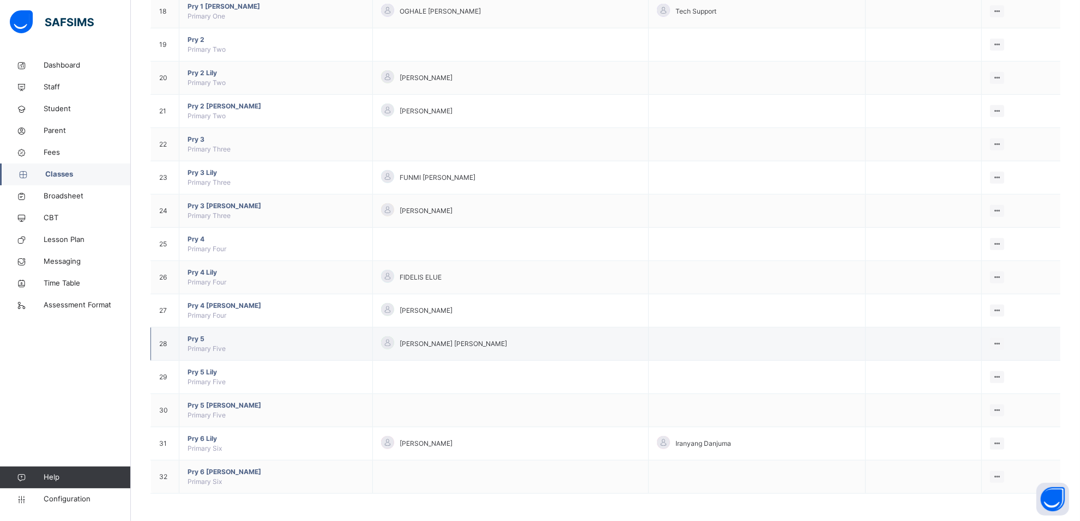
click at [203, 339] on span "Pry 5" at bounding box center [275, 339] width 177 height 10
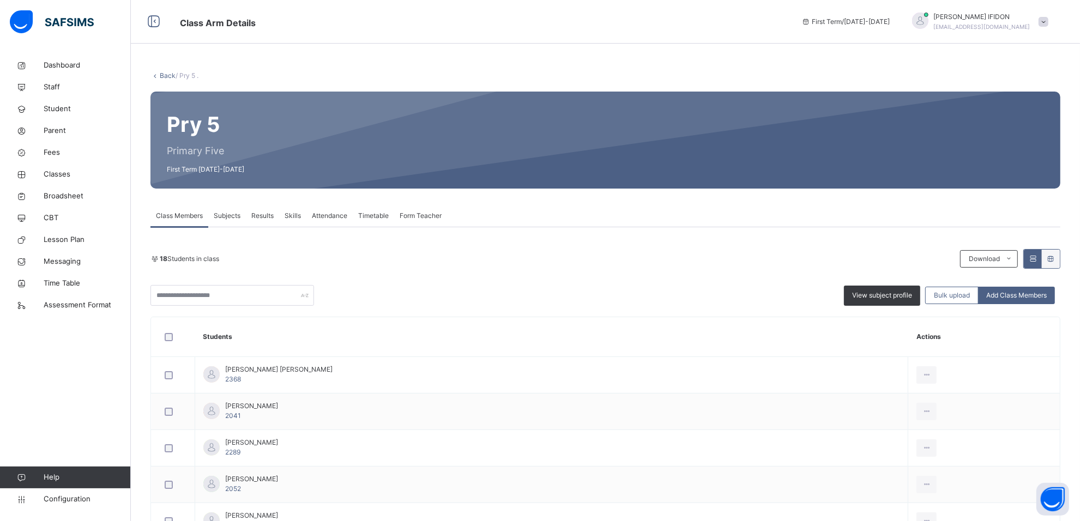
click at [236, 213] on span "Subjects" at bounding box center [227, 216] width 27 height 10
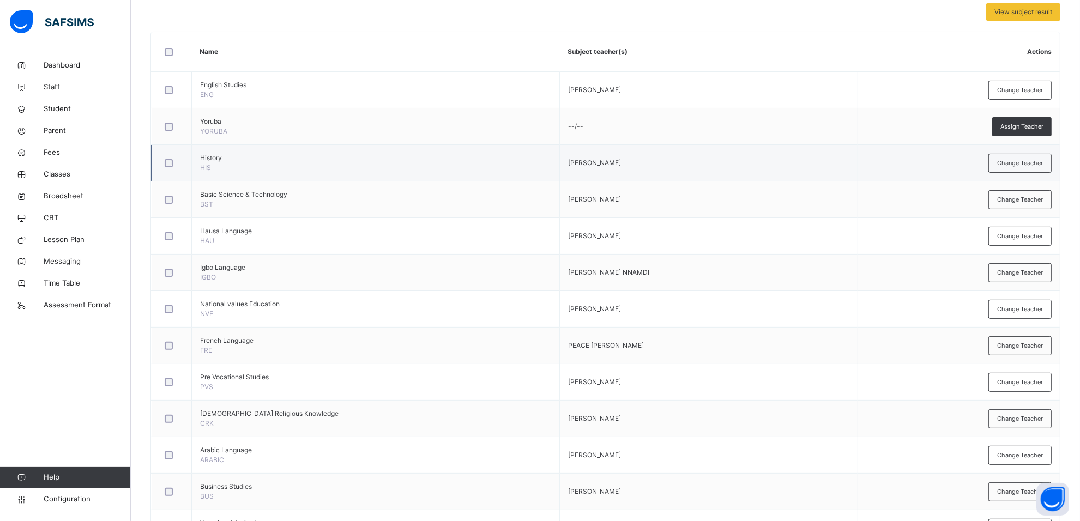
scroll to position [368, 0]
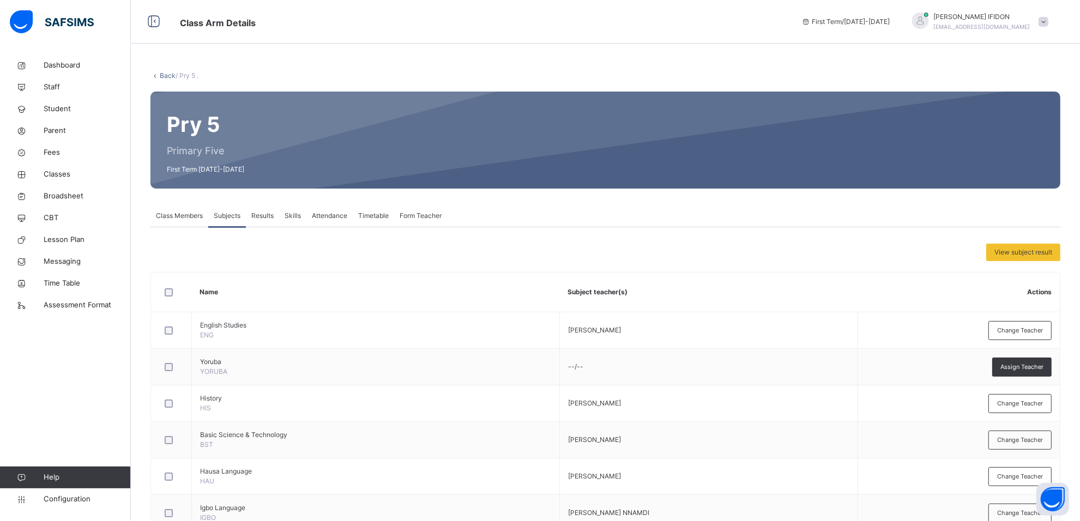
click at [261, 211] on span "Results" at bounding box center [262, 216] width 22 height 10
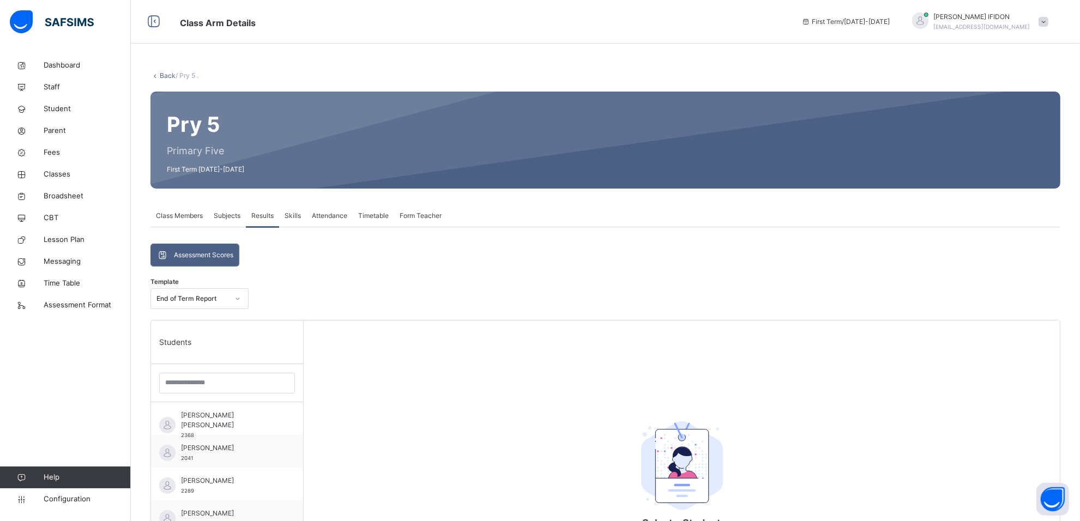
click at [233, 216] on span "Subjects" at bounding box center [227, 216] width 27 height 10
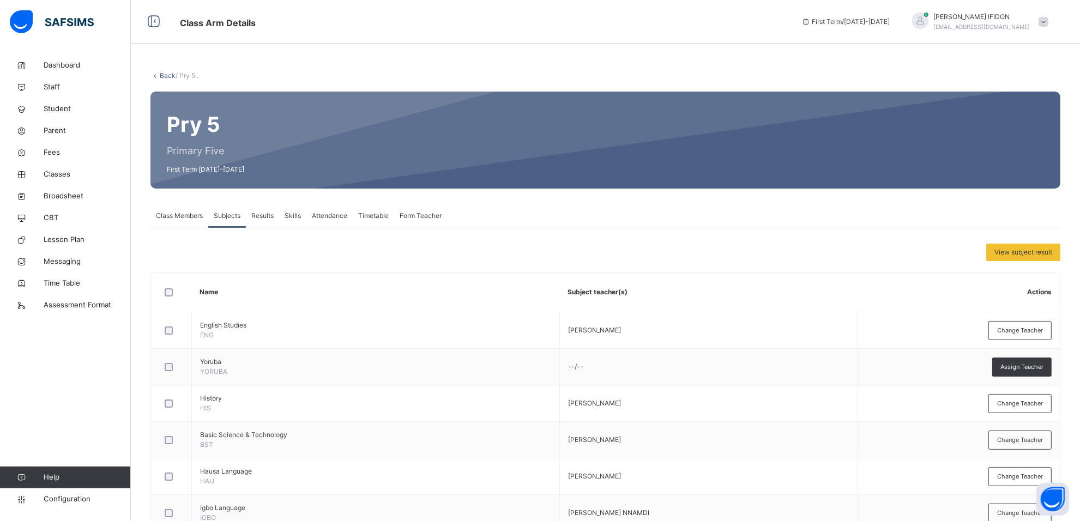
click at [294, 218] on span "Skills" at bounding box center [292, 216] width 16 height 10
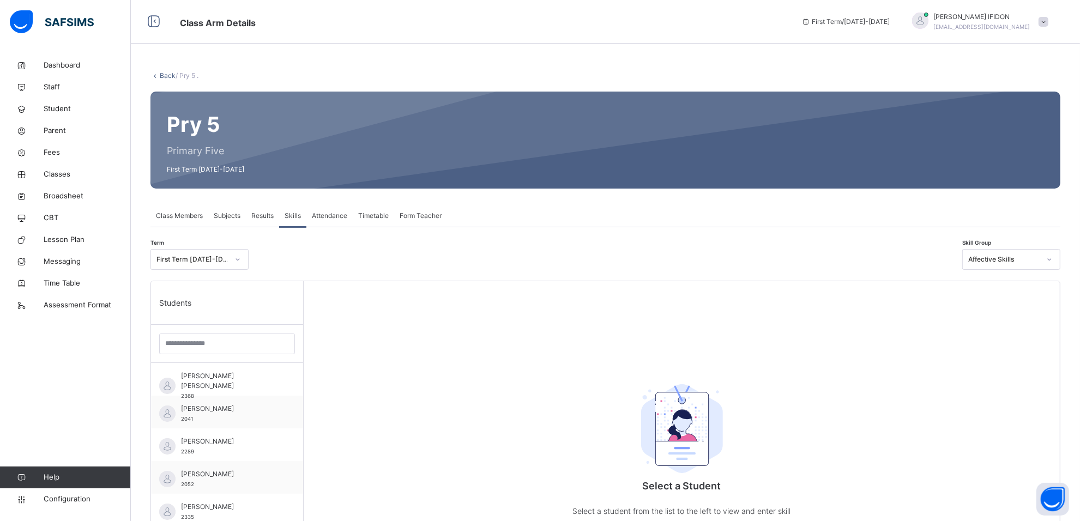
click at [329, 219] on span "Attendance" at bounding box center [329, 216] width 35 height 10
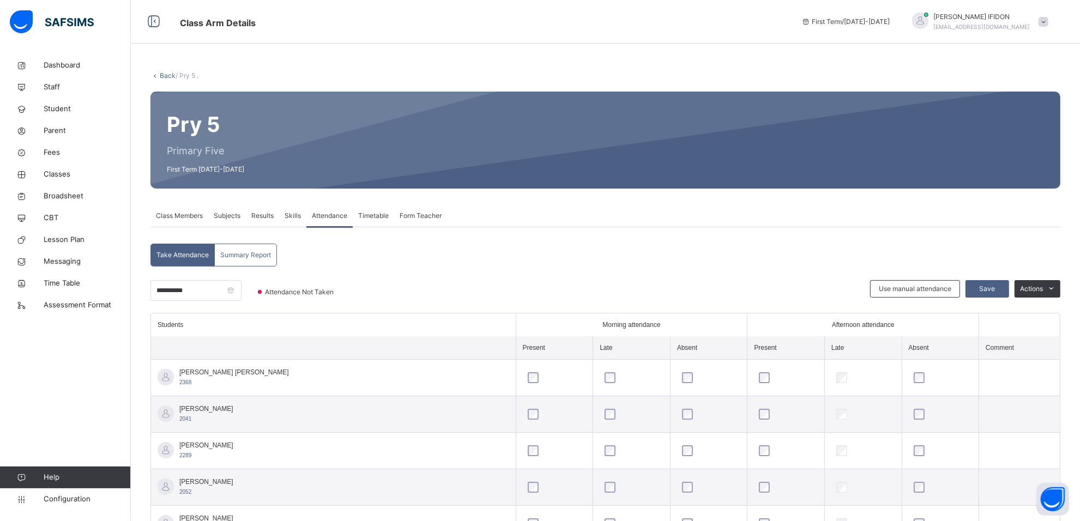
click at [366, 218] on span "Timetable" at bounding box center [373, 216] width 31 height 10
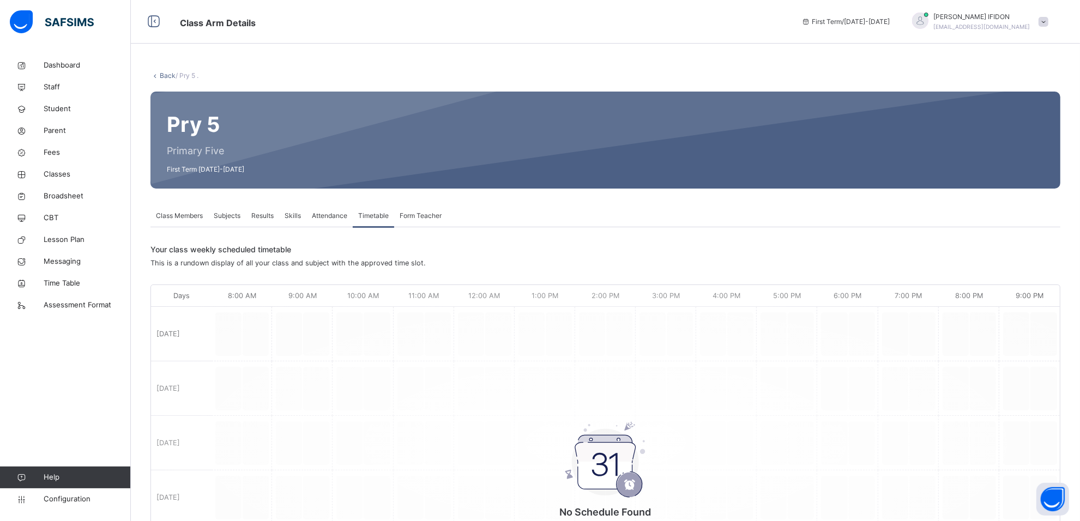
click at [411, 218] on span "Form Teacher" at bounding box center [420, 216] width 42 height 10
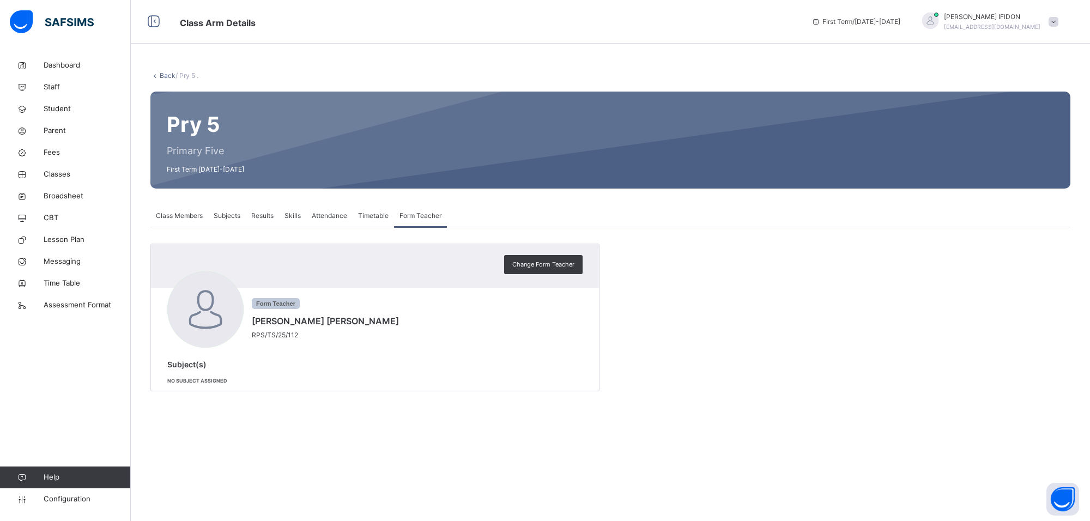
click at [181, 216] on span "Class Members" at bounding box center [179, 216] width 47 height 10
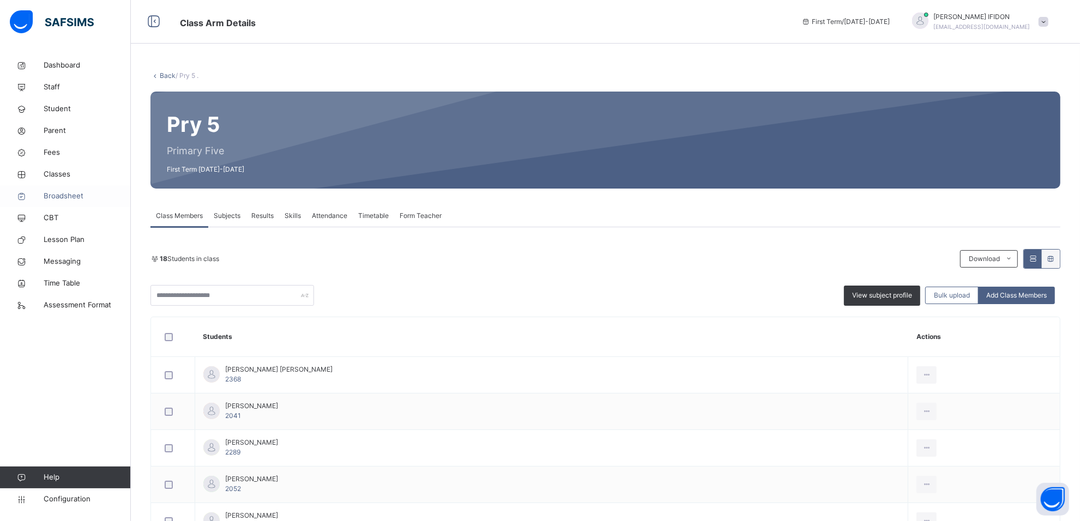
click at [60, 199] on span "Broadsheet" at bounding box center [87, 196] width 87 height 11
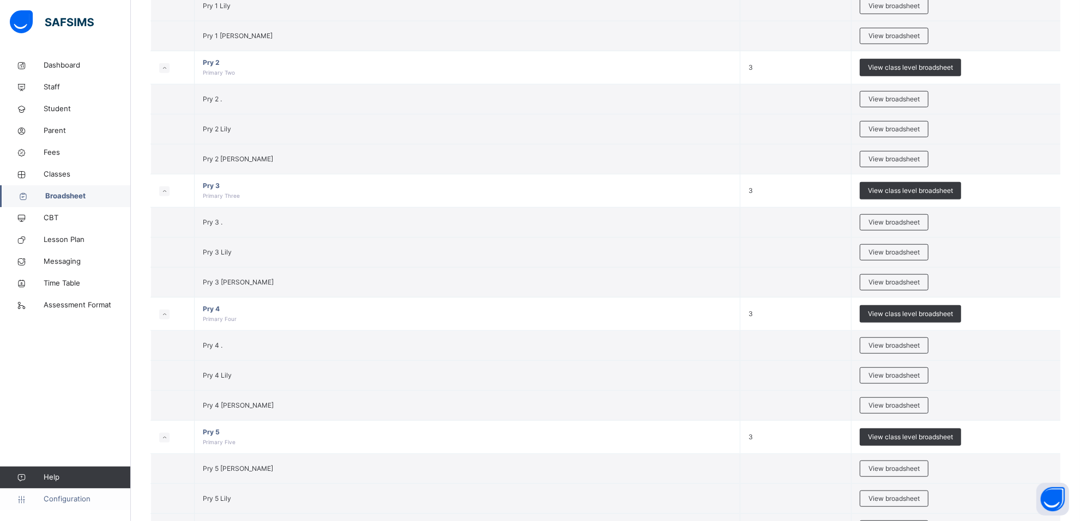
click at [44, 496] on span "Configuration" at bounding box center [87, 499] width 87 height 11
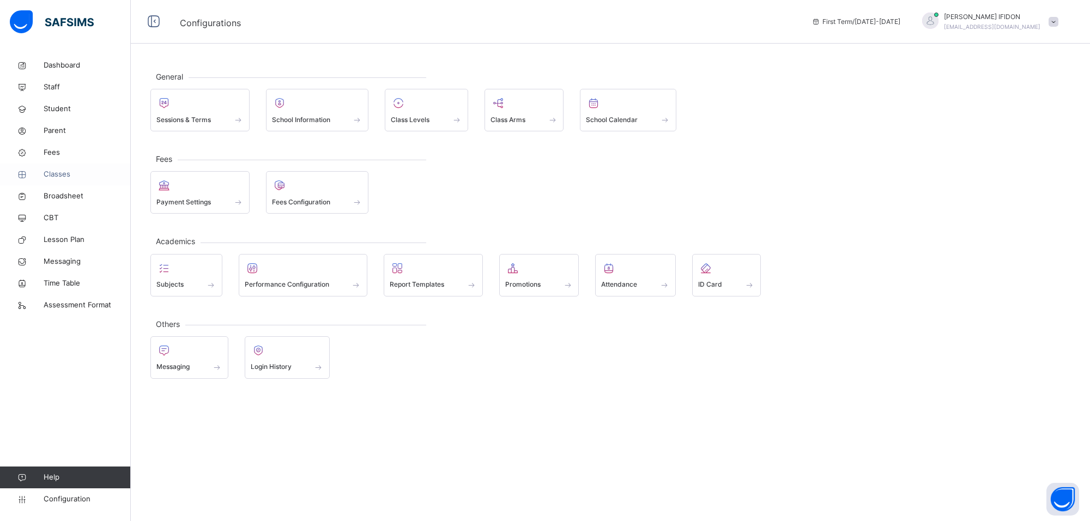
click at [83, 169] on span "Classes" at bounding box center [87, 174] width 87 height 11
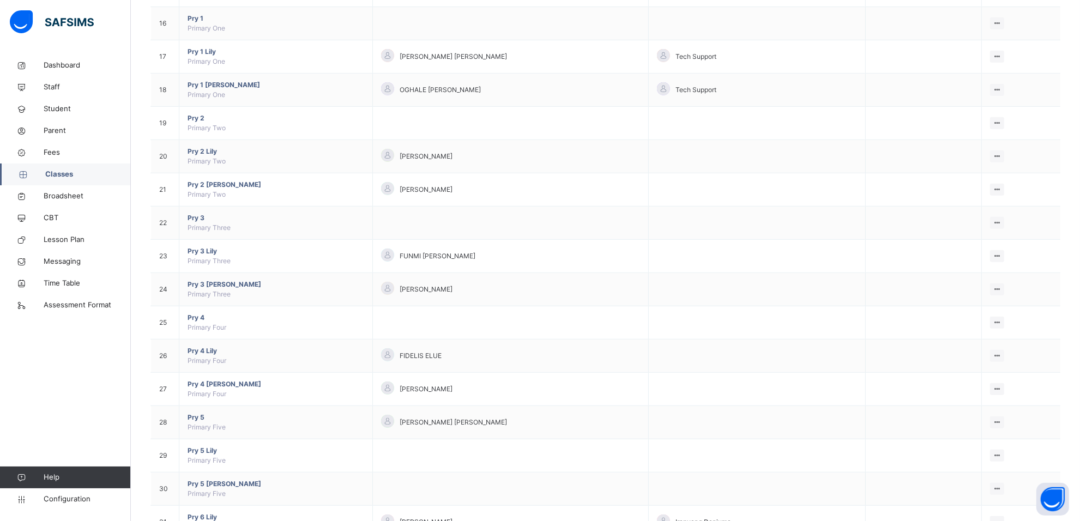
scroll to position [704, 0]
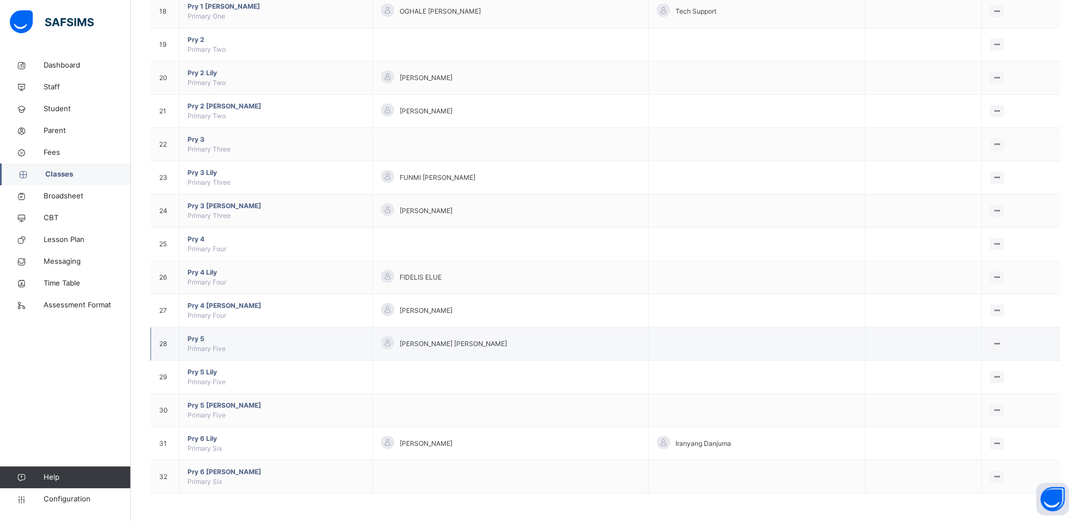
click at [196, 337] on span "Pry 5" at bounding box center [275, 339] width 177 height 10
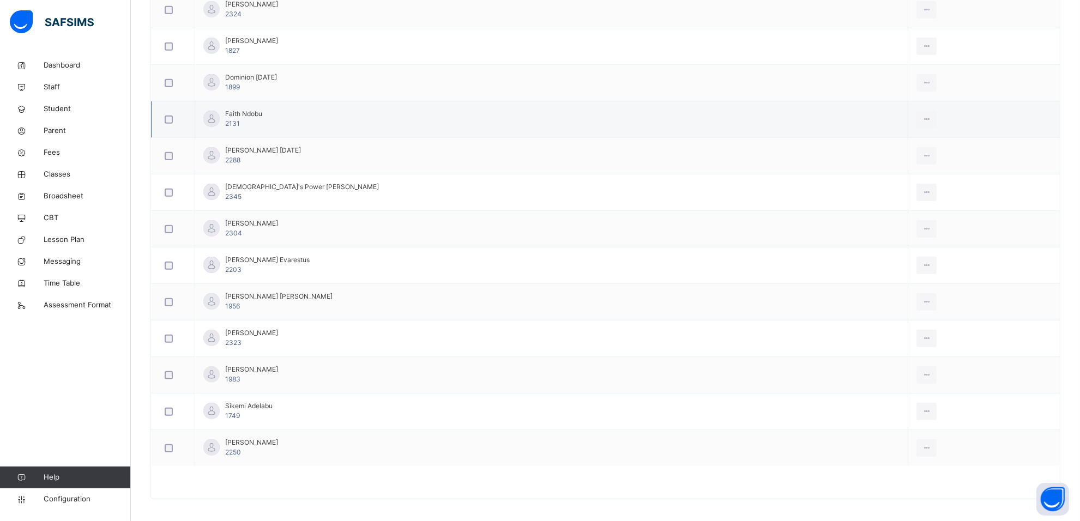
scroll to position [556, 0]
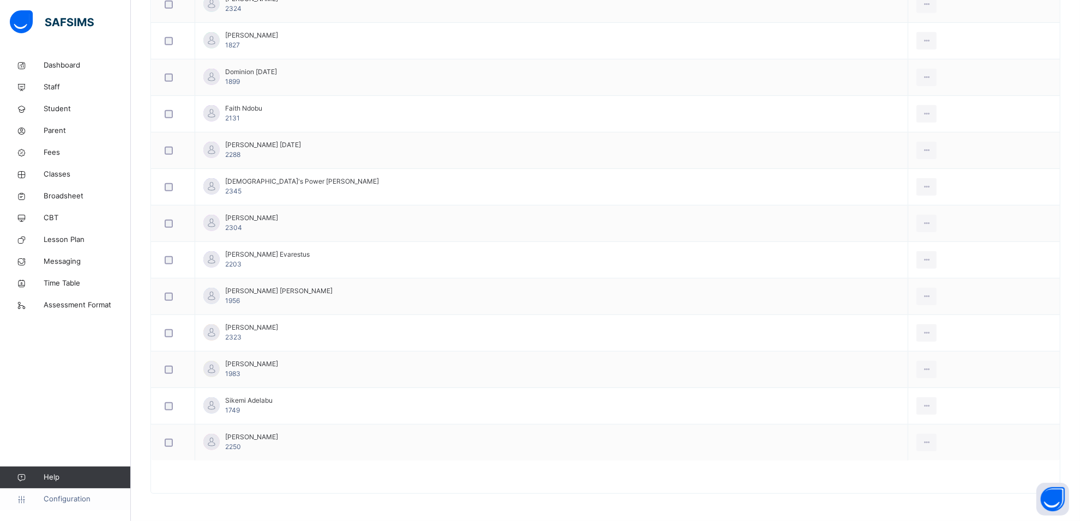
click at [67, 505] on link "Configuration" at bounding box center [65, 499] width 130 height 22
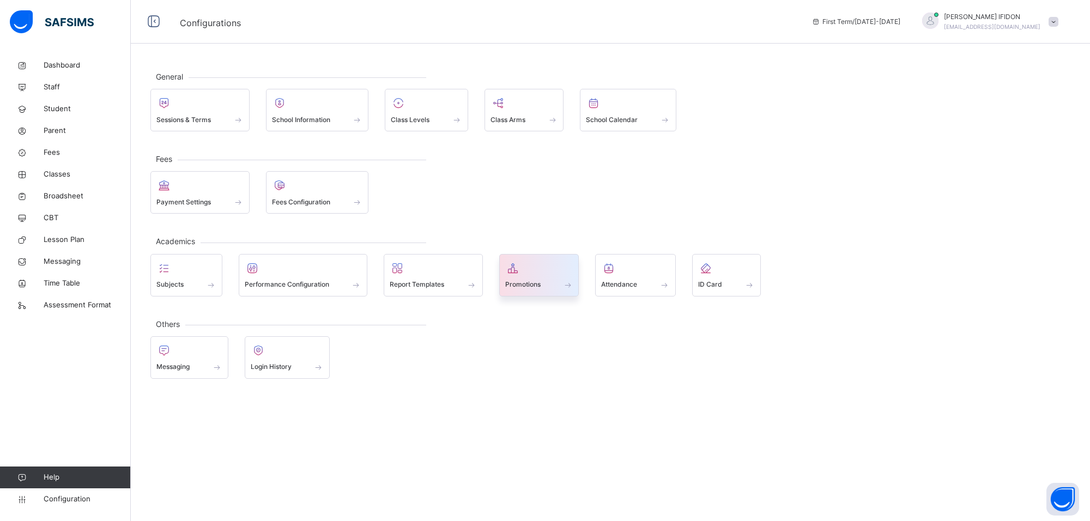
click at [524, 271] on div at bounding box center [539, 268] width 68 height 16
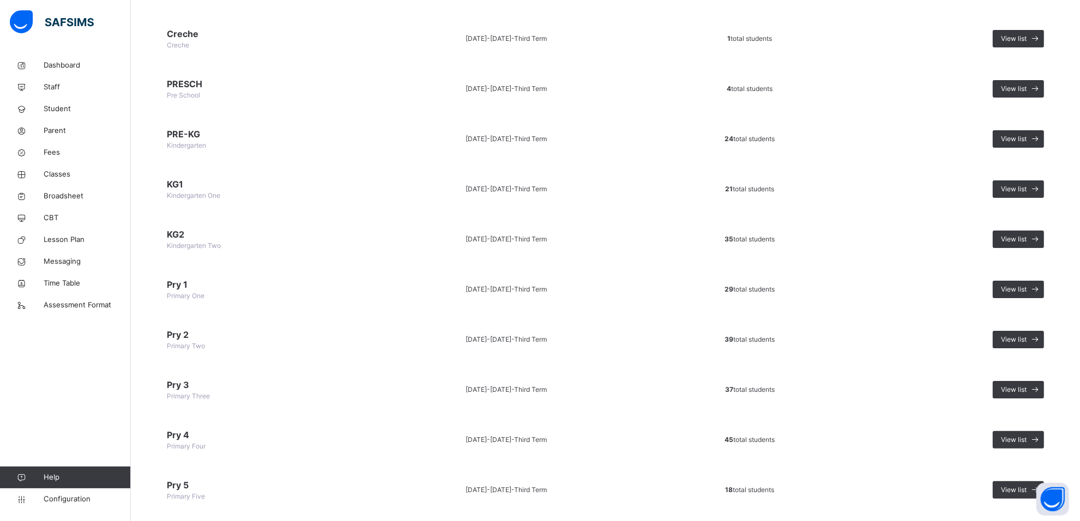
scroll to position [203, 0]
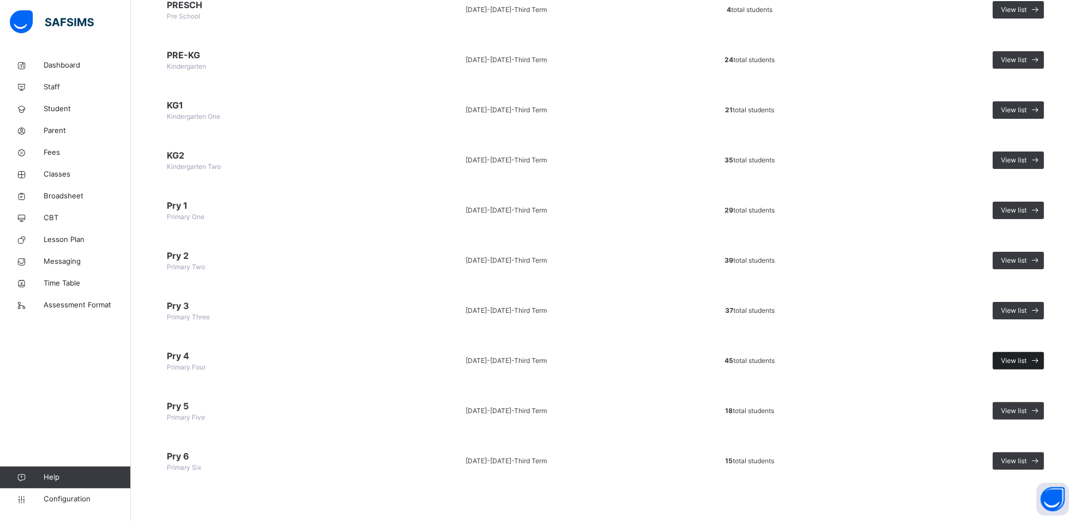
click at [1020, 360] on span "View list" at bounding box center [1014, 361] width 26 height 10
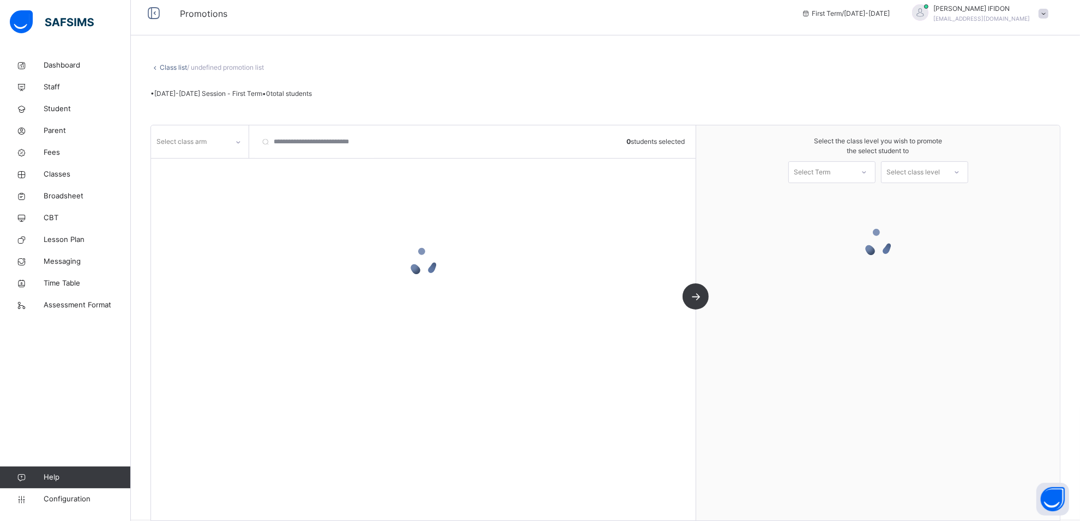
scroll to position [25, 0]
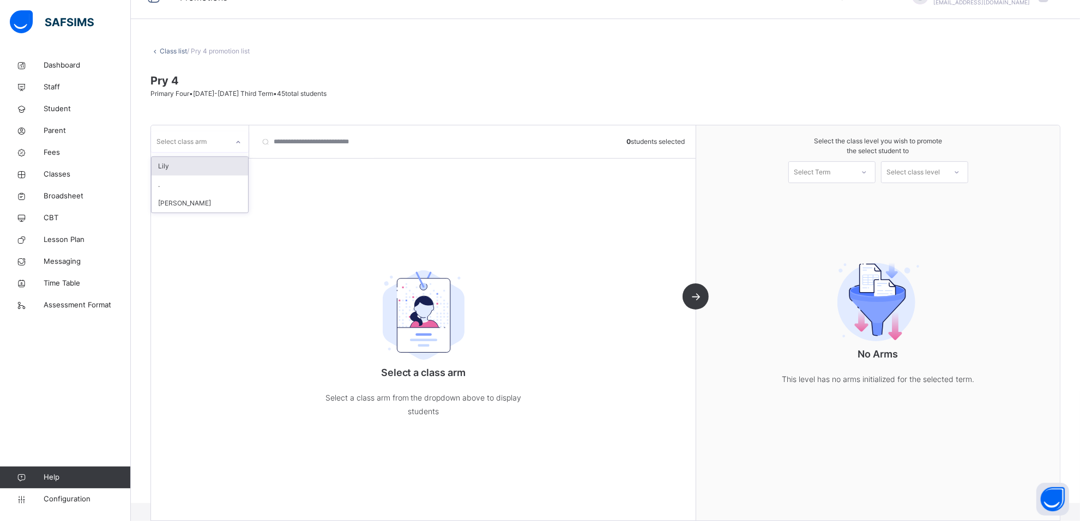
click at [238, 134] on div at bounding box center [238, 142] width 19 height 17
click at [222, 160] on div "Lily" at bounding box center [200, 166] width 96 height 19
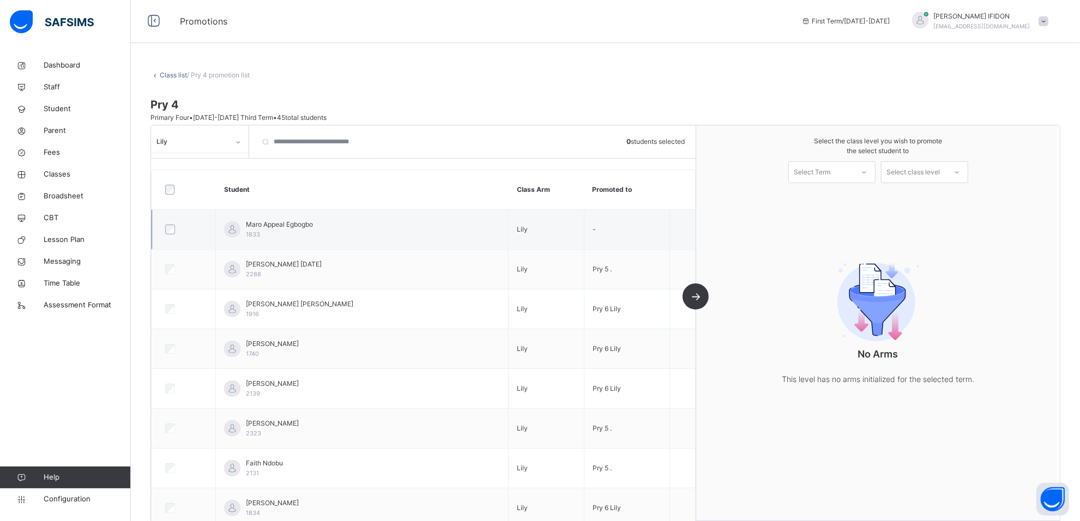
scroll to position [0, 0]
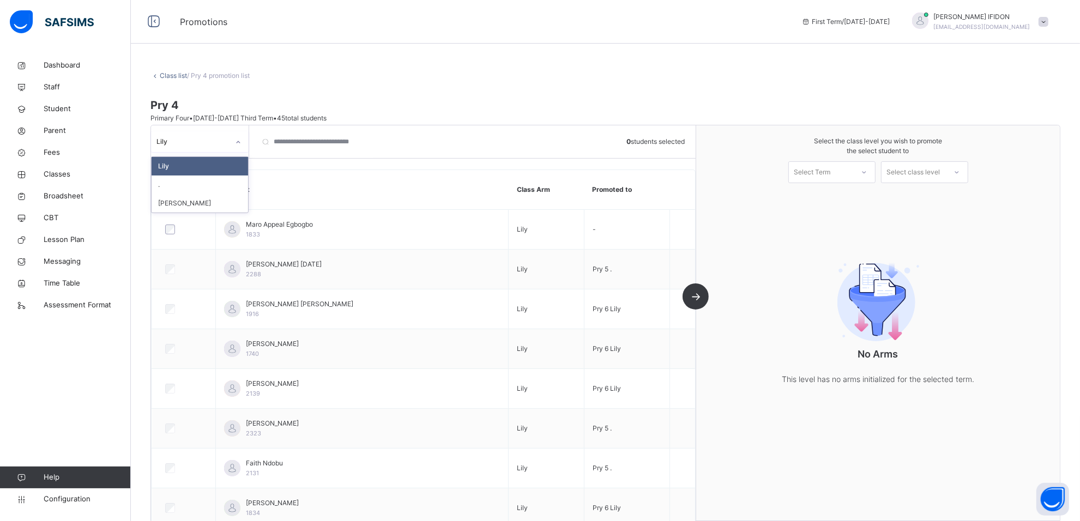
click at [237, 142] on icon at bounding box center [239, 142] width 4 height 2
click at [229, 194] on div "[PERSON_NAME]" at bounding box center [200, 203] width 96 height 19
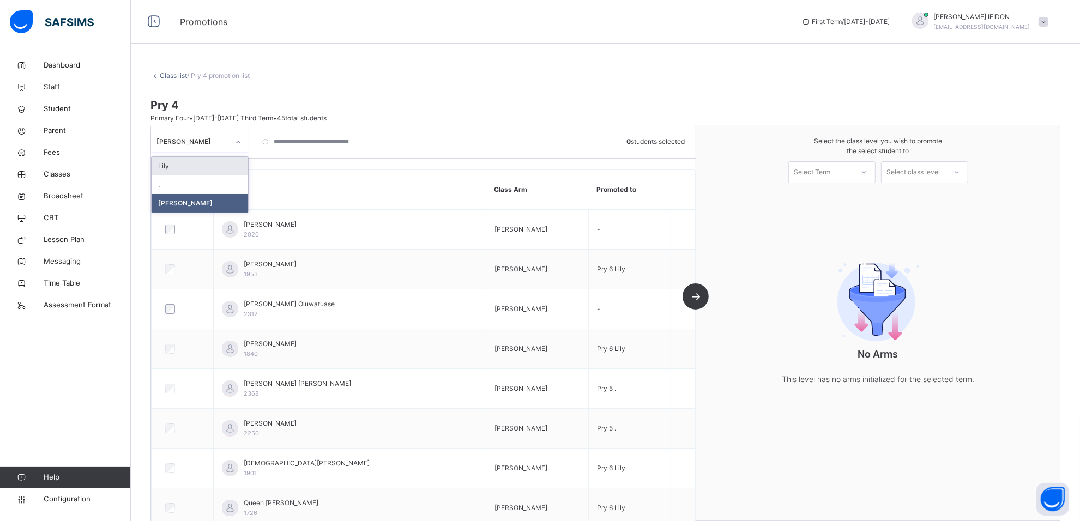
click at [238, 143] on icon at bounding box center [238, 142] width 7 height 11
click at [238, 140] on icon at bounding box center [238, 142] width 7 height 11
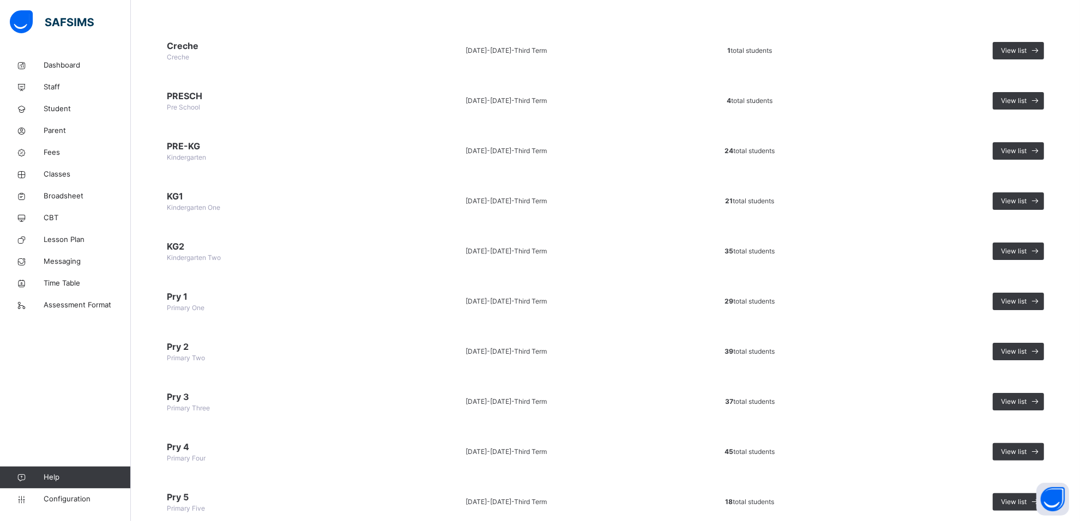
scroll to position [203, 0]
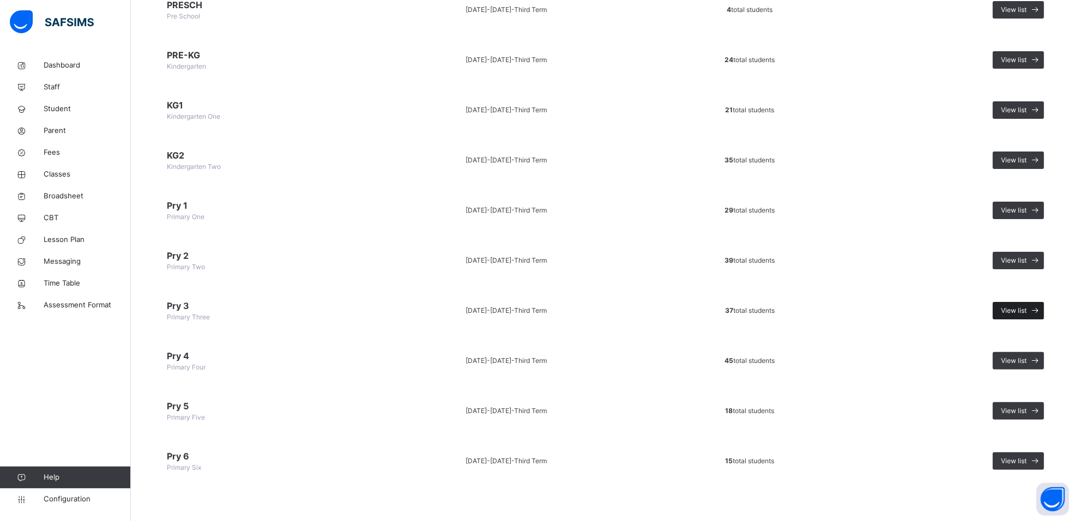
click at [1015, 306] on span "View list" at bounding box center [1014, 311] width 26 height 10
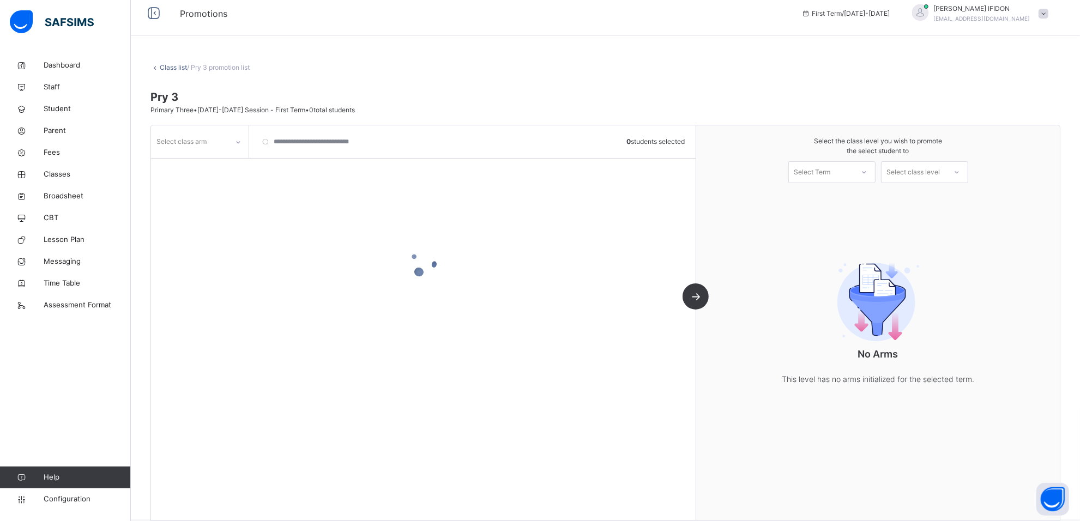
scroll to position [25, 0]
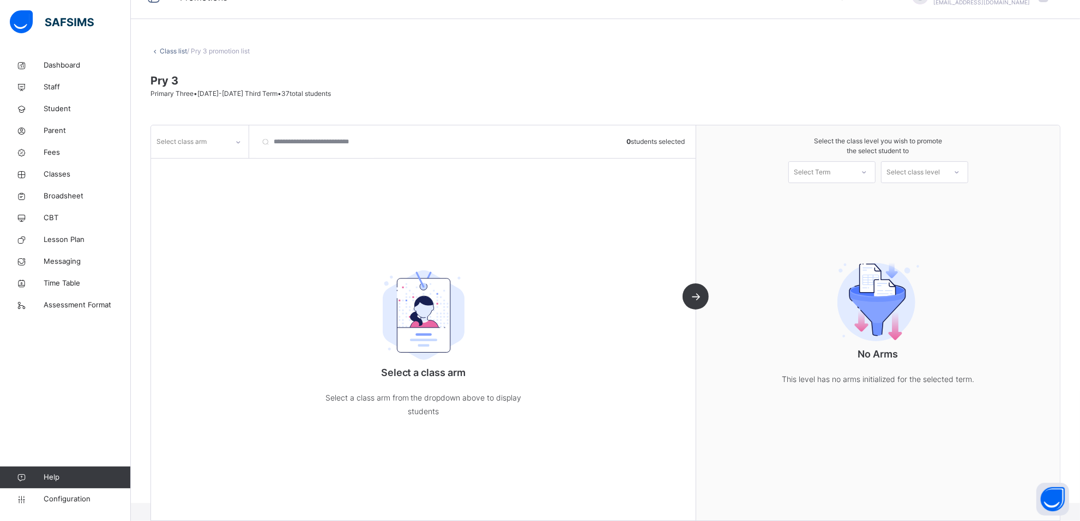
click at [240, 141] on icon at bounding box center [238, 142] width 7 height 11
click at [226, 179] on div "Lily" at bounding box center [200, 184] width 96 height 19
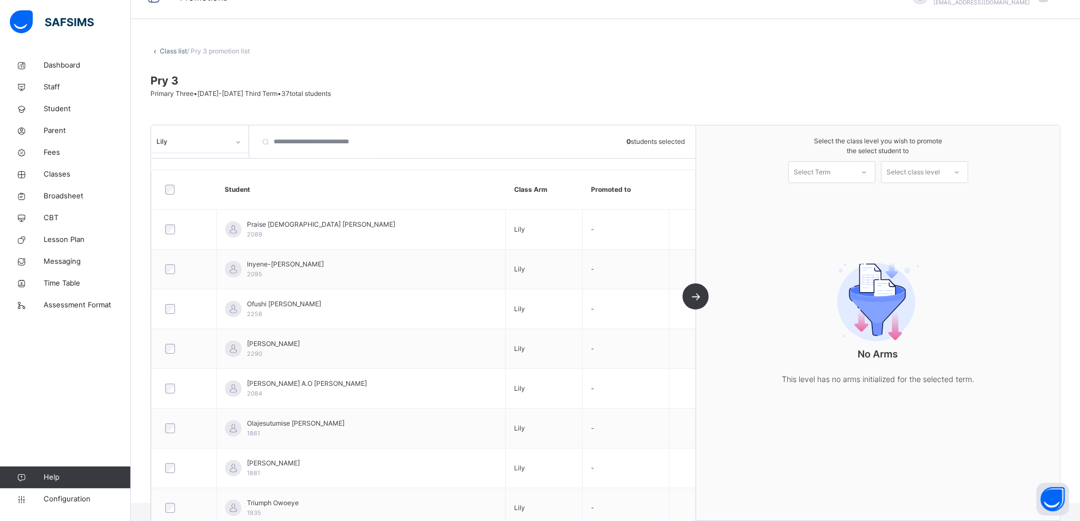
click at [867, 168] on icon at bounding box center [864, 172] width 7 height 11
click at [865, 192] on div "First Term [DATE]-[DATE]" at bounding box center [832, 202] width 86 height 28
click at [958, 171] on div at bounding box center [957, 172] width 20 height 19
click at [922, 197] on div "Primary Four" at bounding box center [924, 197] width 86 height 19
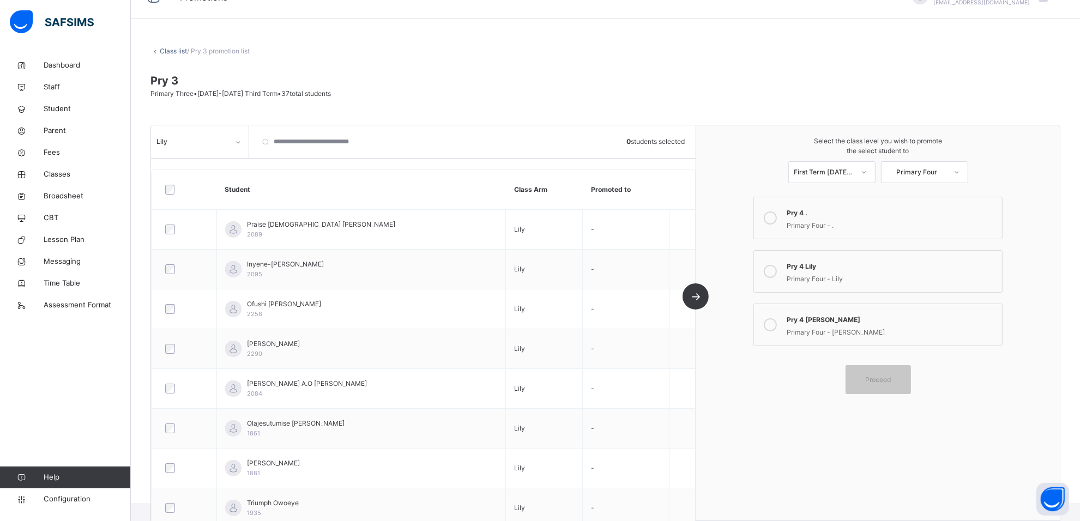
click at [832, 276] on div "Primary Four - Lily" at bounding box center [891, 277] width 210 height 13
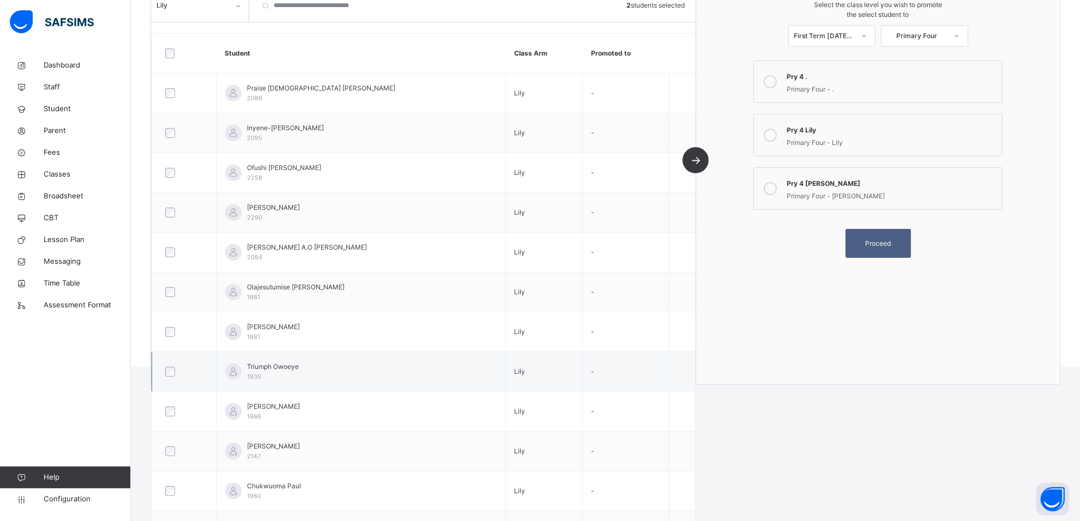
scroll to position [229, 0]
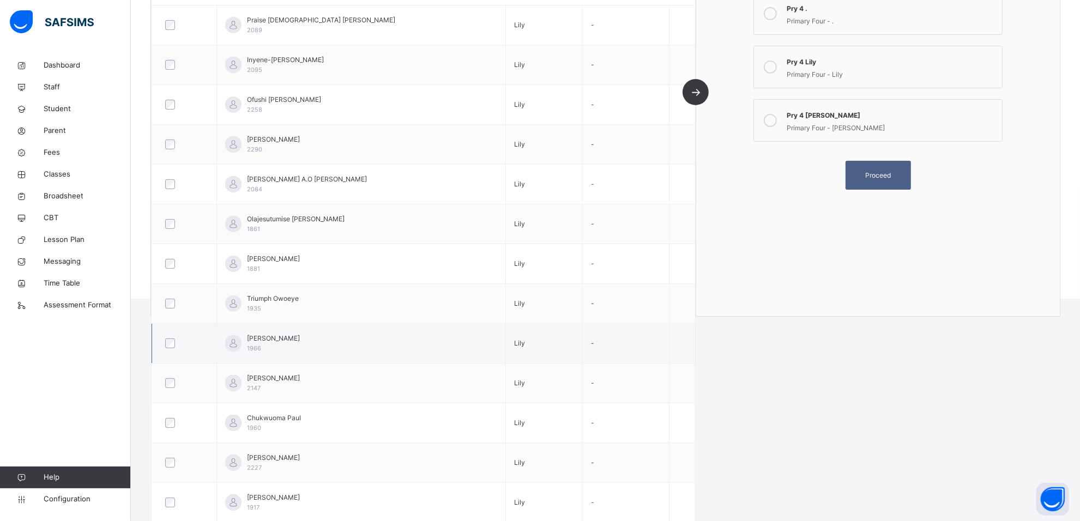
click at [165, 339] on div at bounding box center [184, 343] width 48 height 23
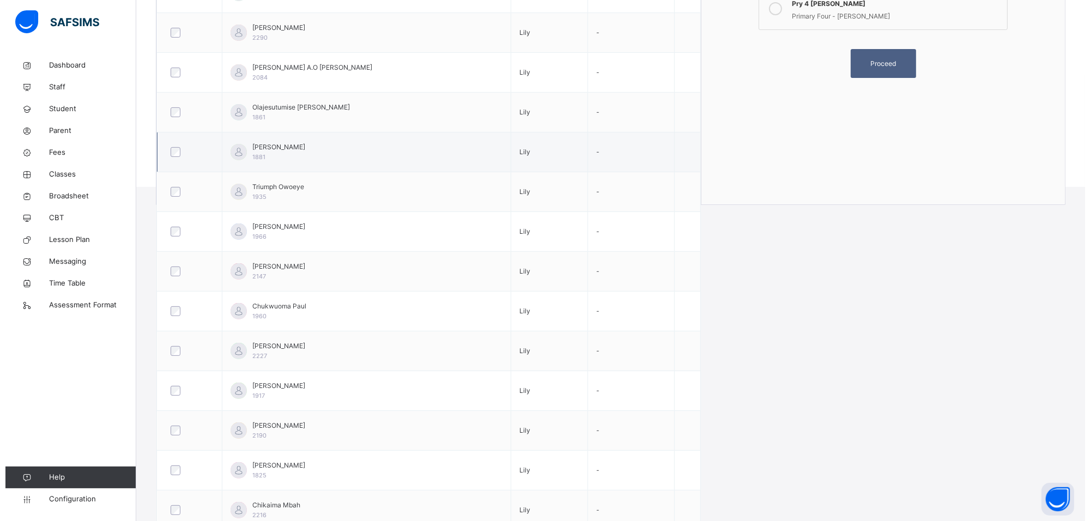
scroll to position [68, 0]
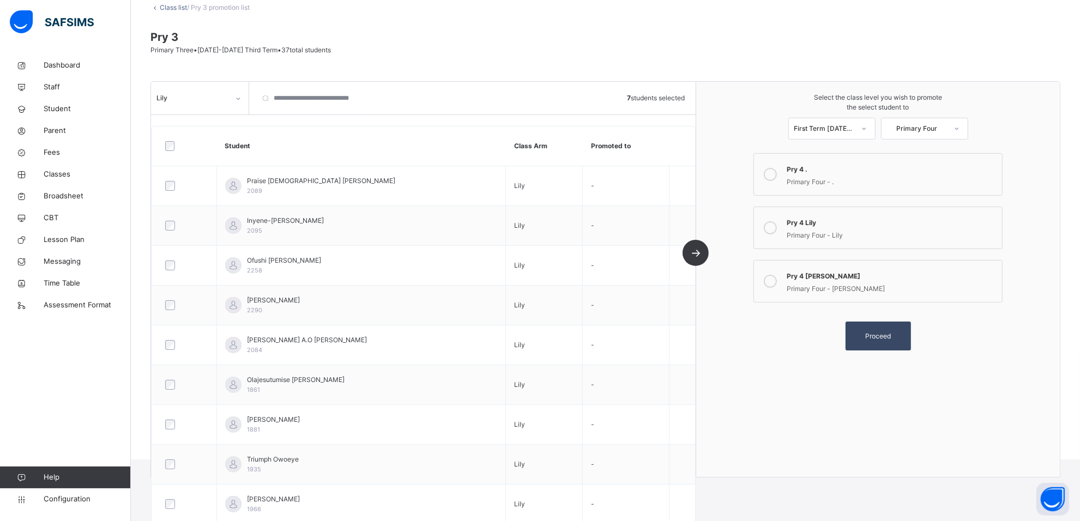
click at [880, 337] on span "Proceed" at bounding box center [878, 336] width 26 height 10
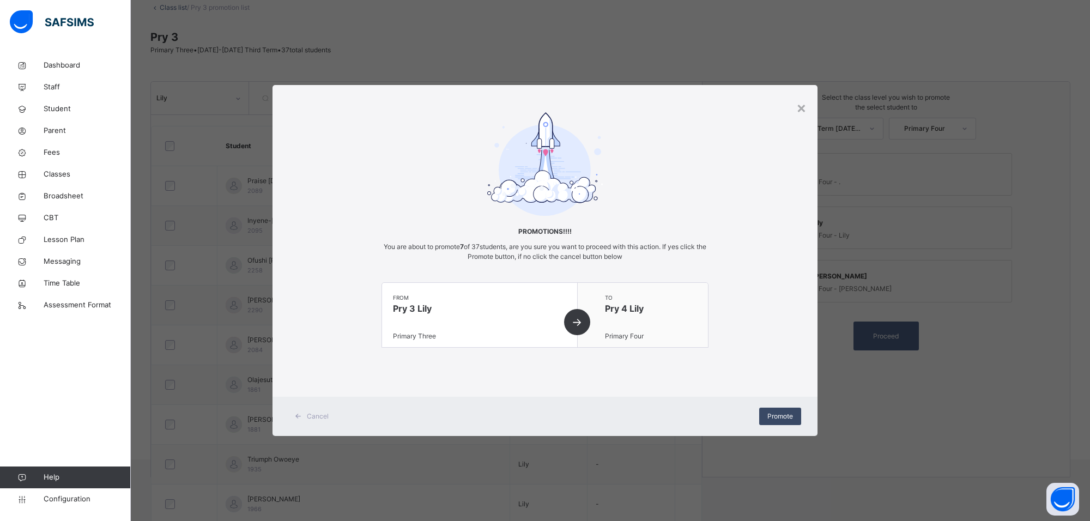
click at [785, 419] on span "Promote" at bounding box center [780, 416] width 26 height 10
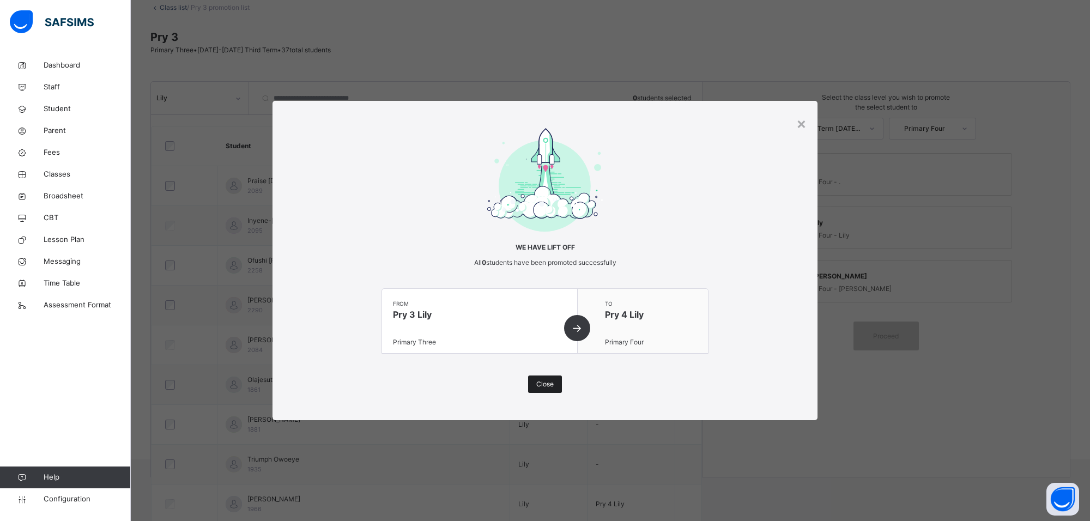
click at [537, 382] on span "Close" at bounding box center [544, 384] width 17 height 10
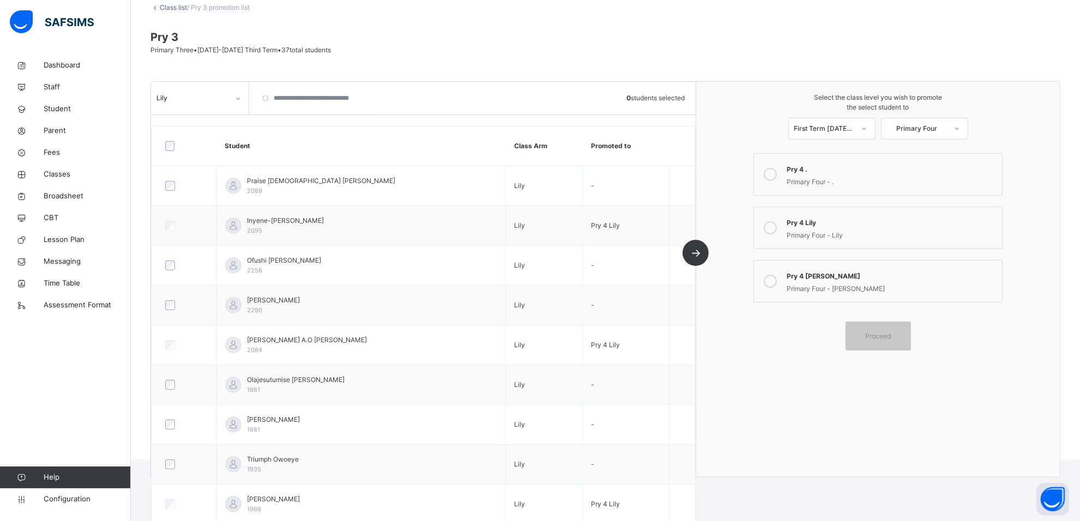
click at [889, 289] on div "Primary Four - [PERSON_NAME]" at bounding box center [891, 287] width 210 height 13
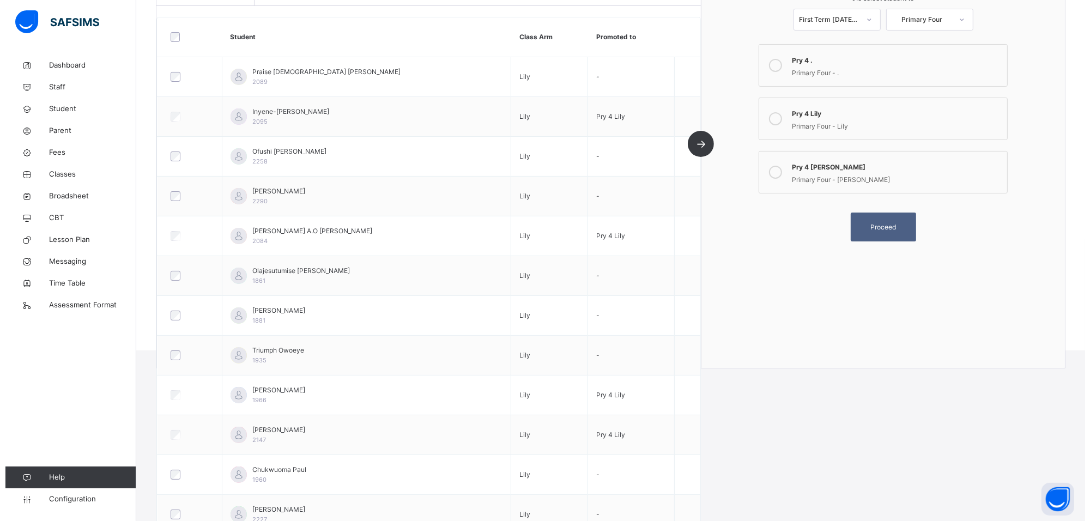
scroll to position [131, 0]
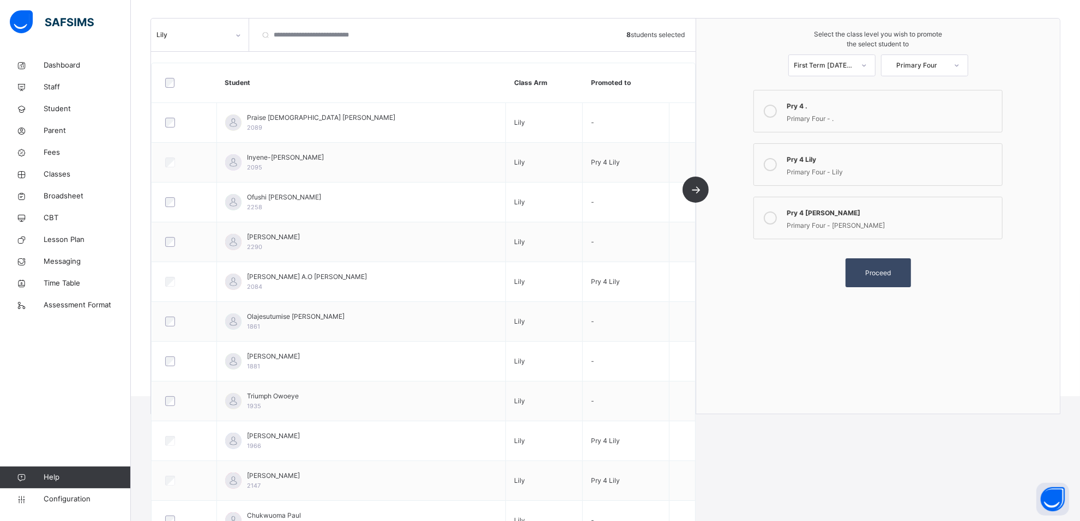
click at [891, 263] on div "Proceed" at bounding box center [877, 272] width 65 height 29
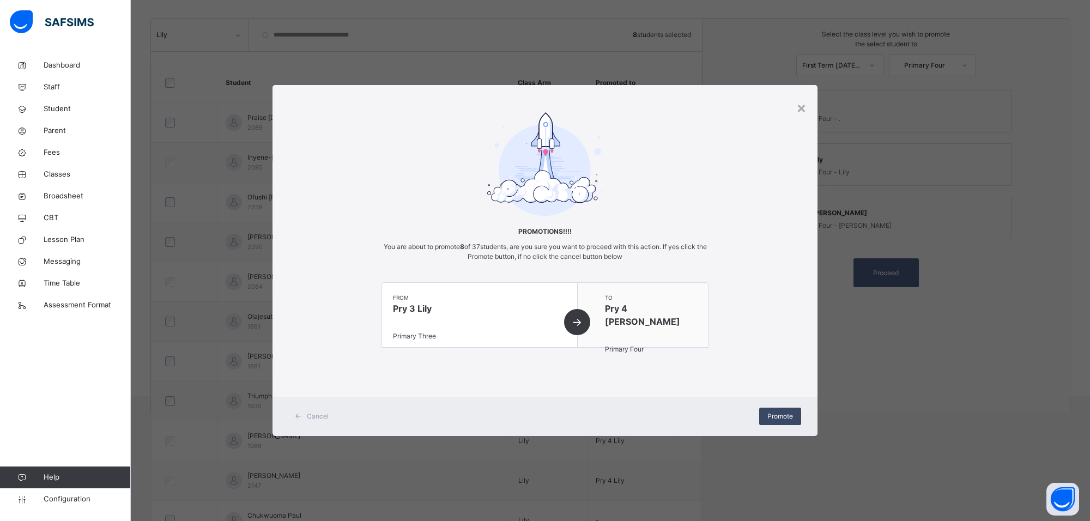
click at [779, 417] on span "Promote" at bounding box center [780, 416] width 26 height 10
click at [805, 104] on div "×" at bounding box center [801, 107] width 10 height 23
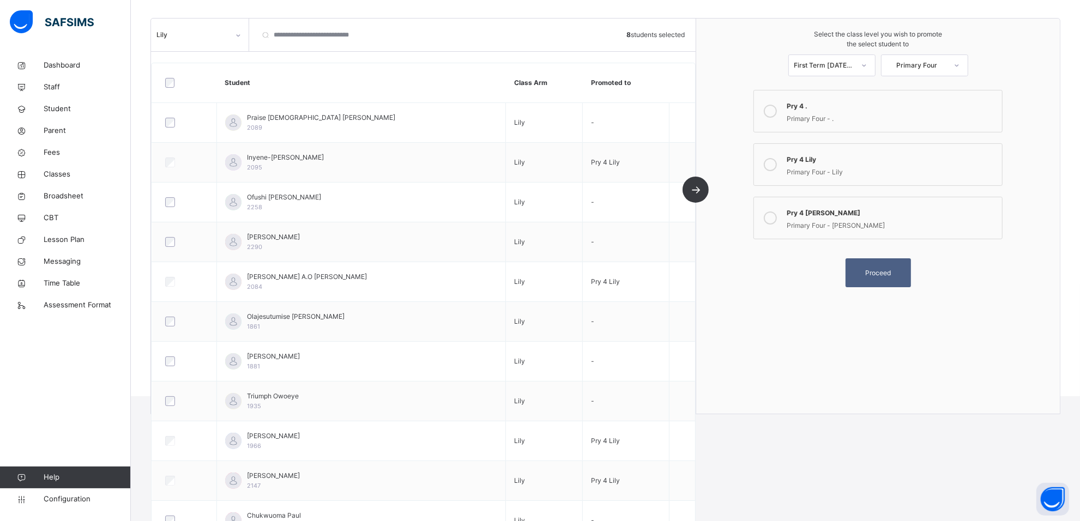
click at [1035, 55] on div "Select the class level you wish to promote the select student to First Term [DA…" at bounding box center [878, 53] width 364 height 69
click at [877, 269] on span "Proceed" at bounding box center [878, 273] width 26 height 10
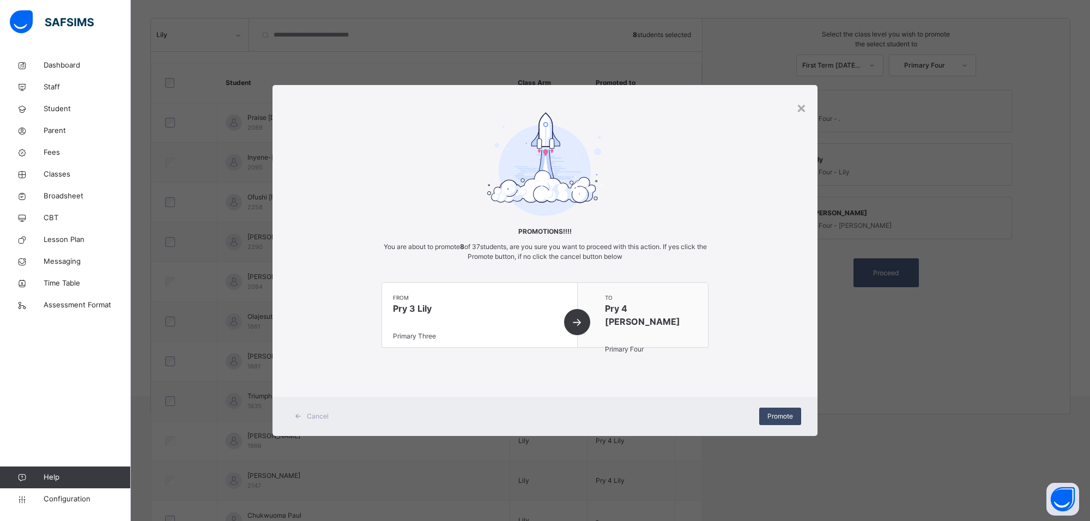
click at [779, 415] on span "Promote" at bounding box center [780, 416] width 26 height 10
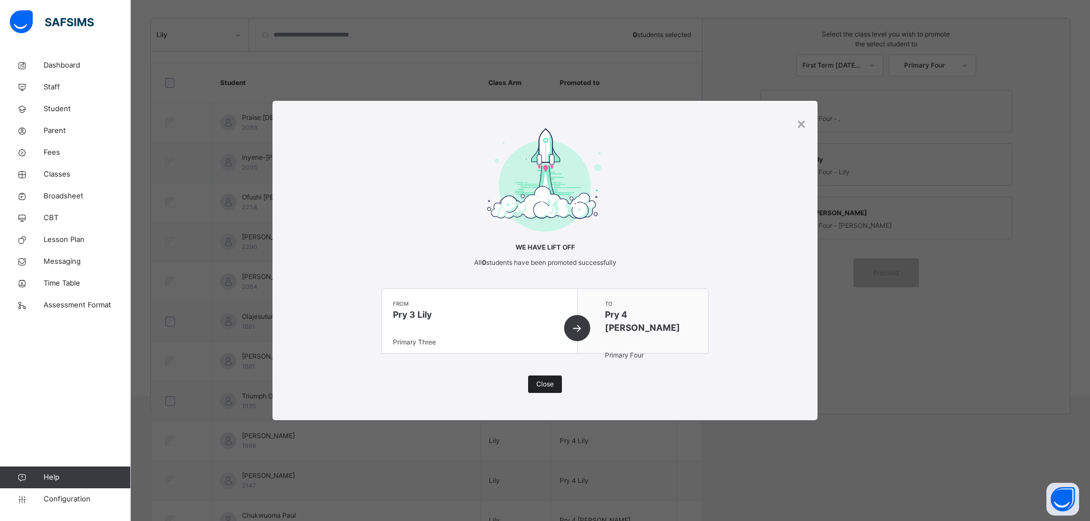
click at [551, 382] on span "Close" at bounding box center [544, 384] width 17 height 10
